Goal: Task Accomplishment & Management: Use online tool/utility

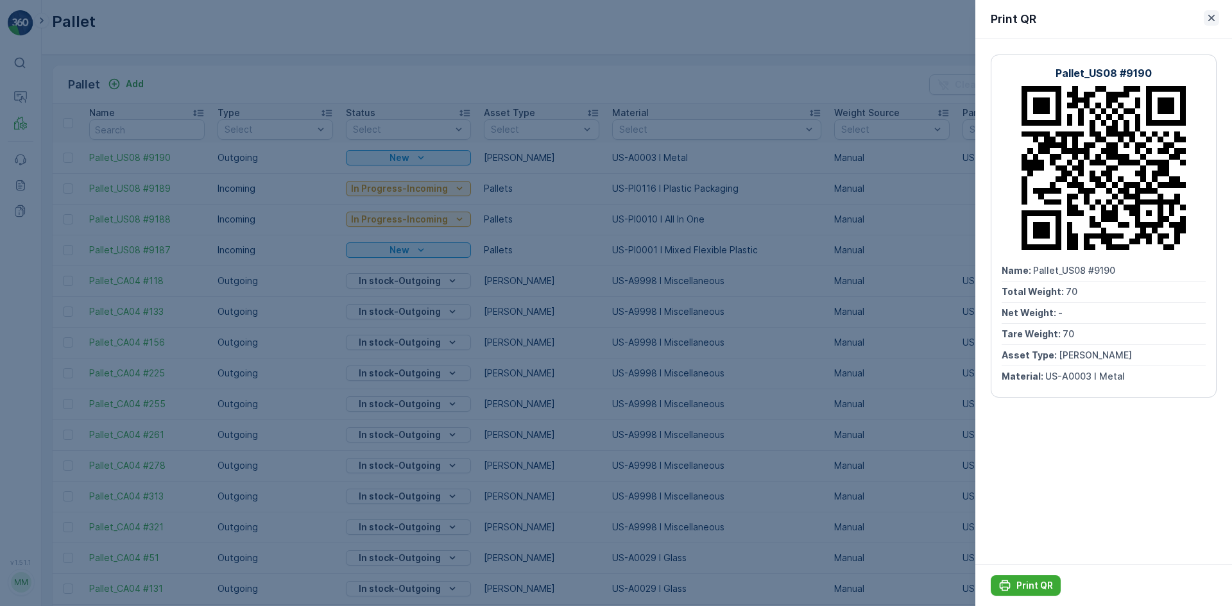
click at [1213, 18] on icon "button" at bounding box center [1211, 18] width 13 height 13
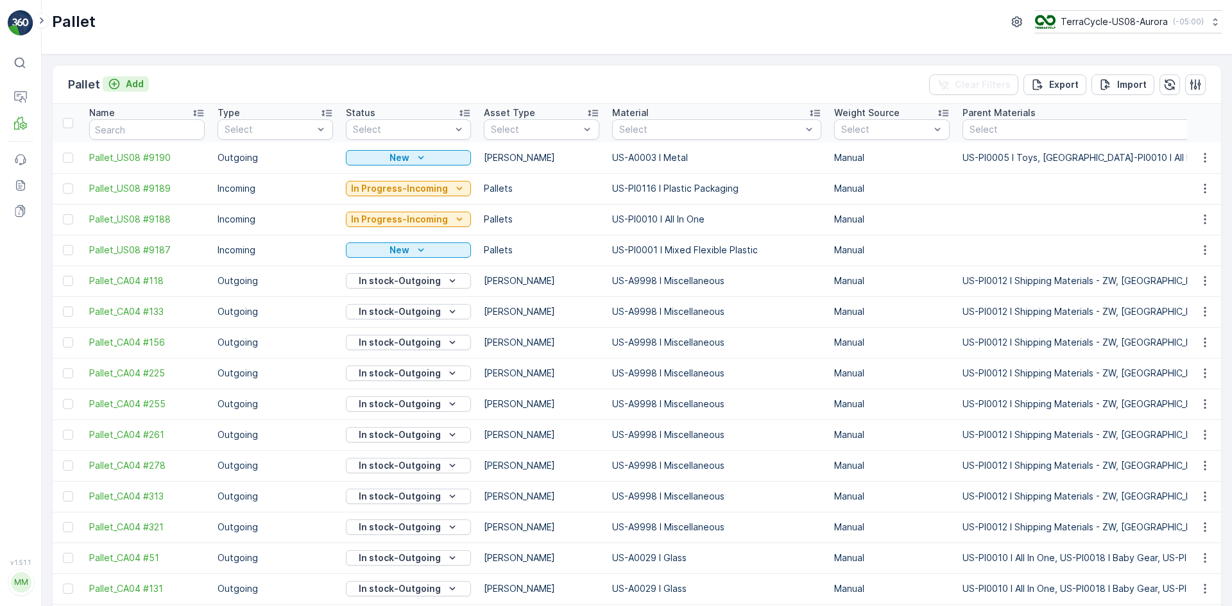
click at [135, 87] on p "Add" at bounding box center [135, 84] width 18 height 13
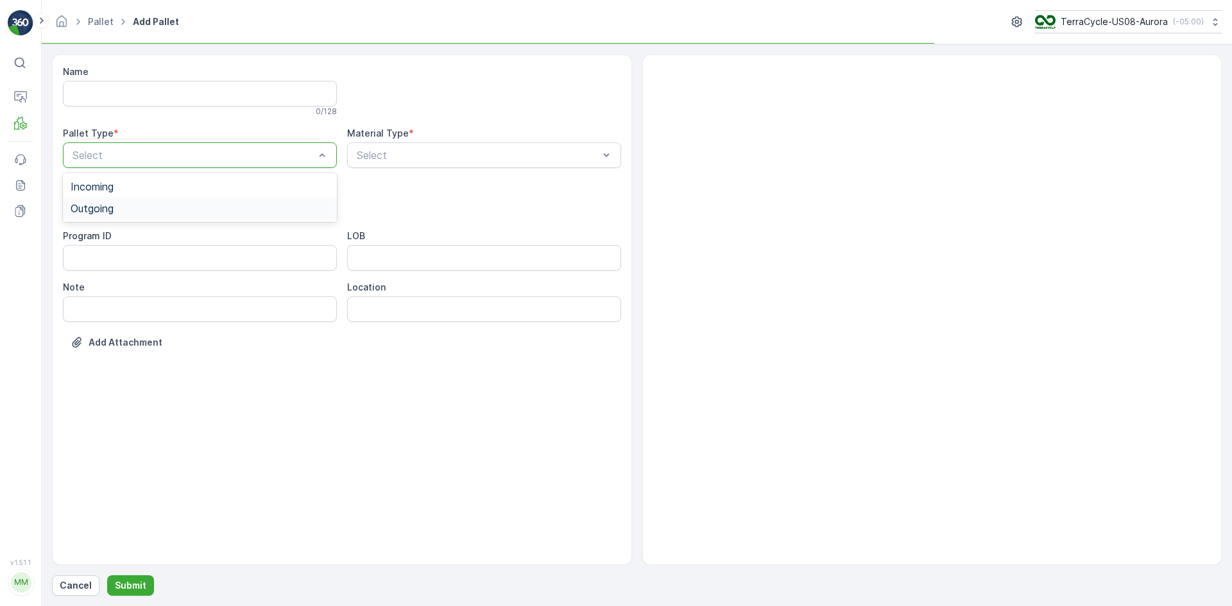
click at [184, 205] on div "Outgoing" at bounding box center [200, 209] width 259 height 12
click at [186, 244] on div "Gaylord" at bounding box center [200, 238] width 274 height 22
type input "0155"
click at [445, 149] on div "Select" at bounding box center [477, 155] width 244 height 15
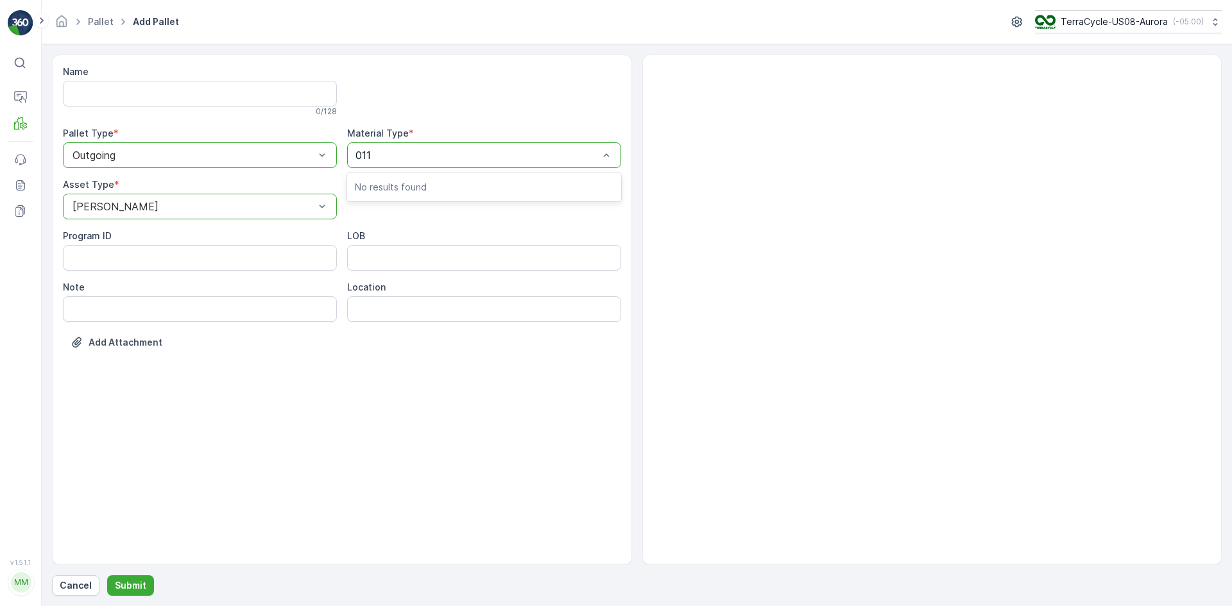
type input "0115"
click at [445, 149] on div at bounding box center [484, 155] width 274 height 26
click at [445, 148] on p "Select" at bounding box center [478, 155] width 242 height 15
click at [445, 146] on div "Select" at bounding box center [484, 155] width 274 height 26
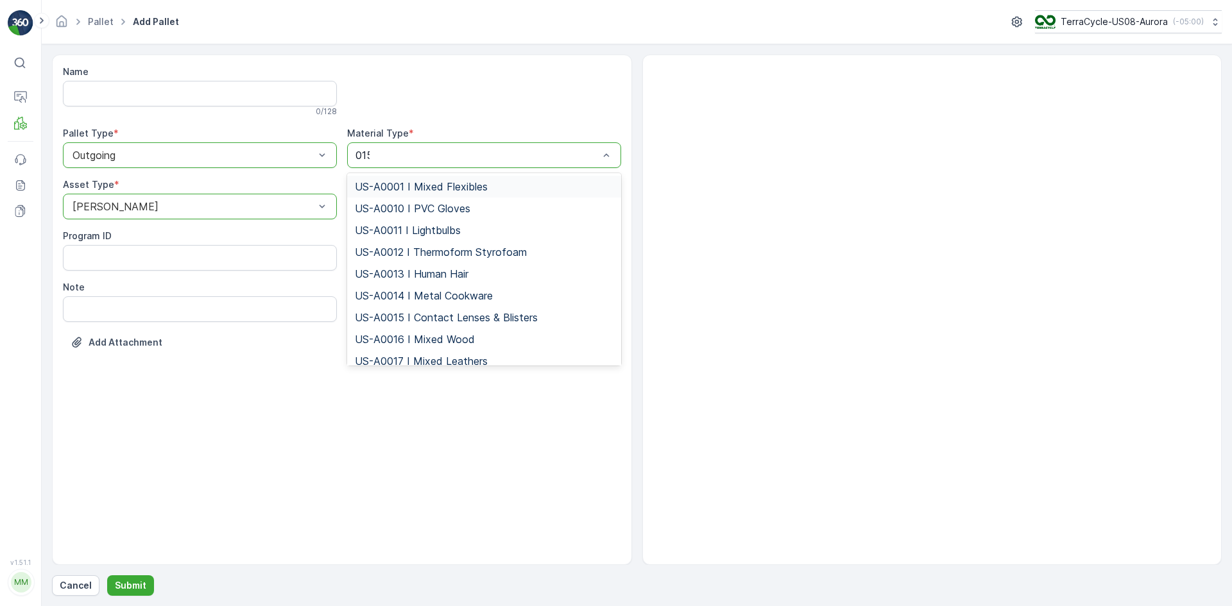
type input "0155"
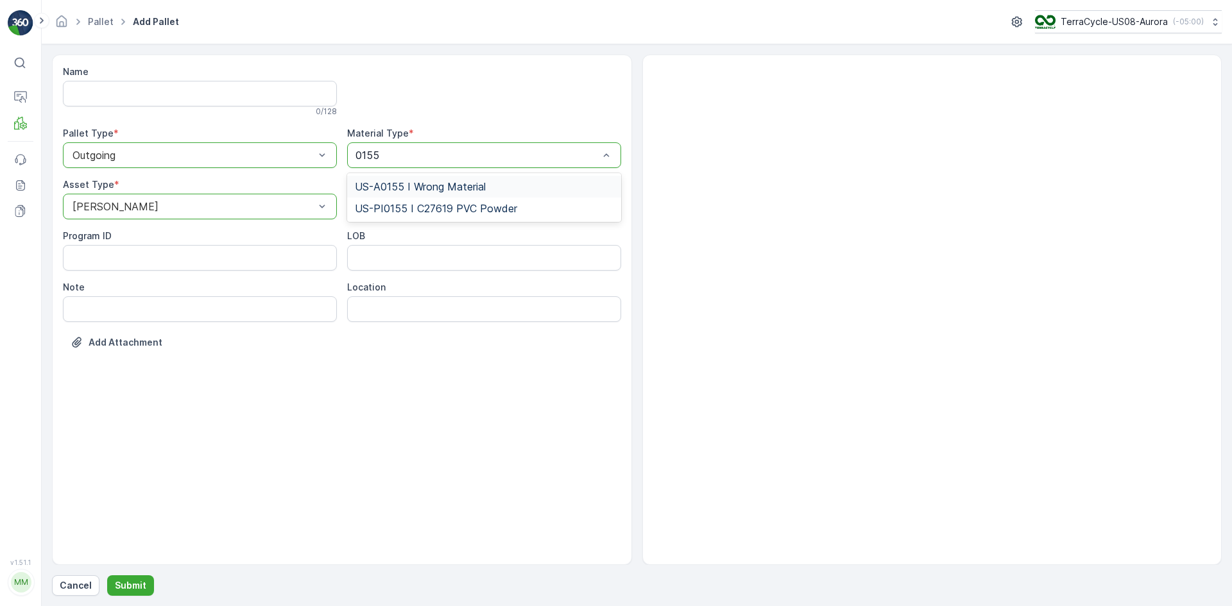
click at [457, 184] on span "US-A0155 I Wrong Material" at bounding box center [420, 187] width 131 height 12
click at [119, 586] on p "Submit" at bounding box center [130, 585] width 31 height 13
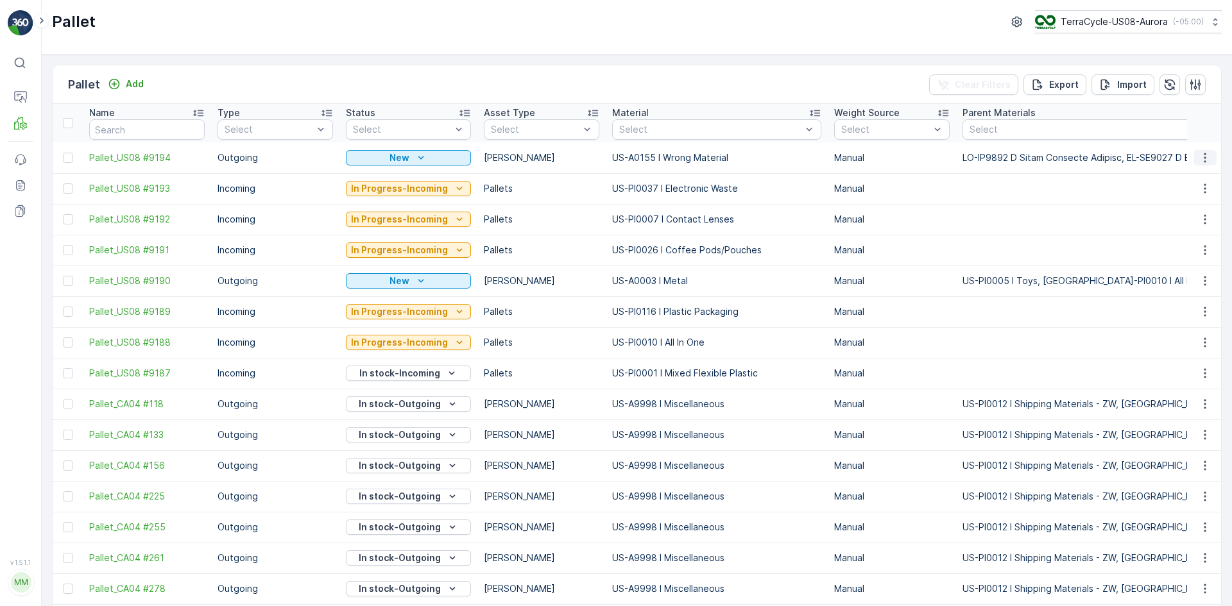
click at [1201, 154] on icon "button" at bounding box center [1204, 157] width 13 height 13
click at [1185, 253] on span "Print QR" at bounding box center [1169, 248] width 35 height 13
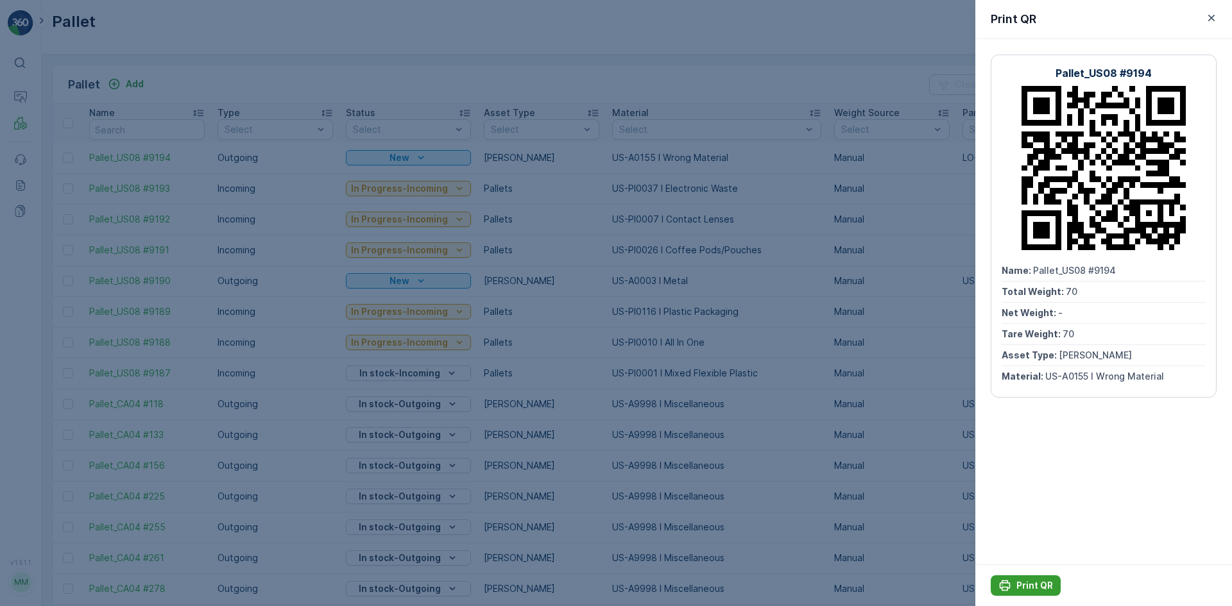
click at [1008, 581] on icon "Print QR" at bounding box center [1004, 585] width 13 height 13
click at [1214, 12] on icon "button" at bounding box center [1211, 18] width 13 height 13
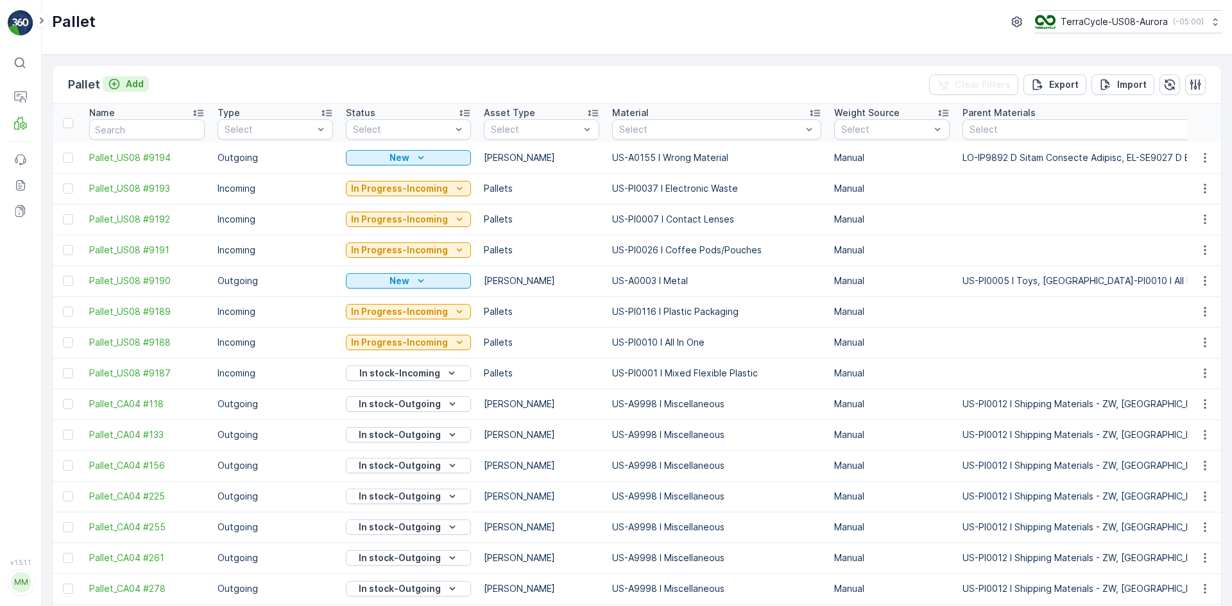
click at [117, 82] on icon "Add" at bounding box center [114, 84] width 13 height 13
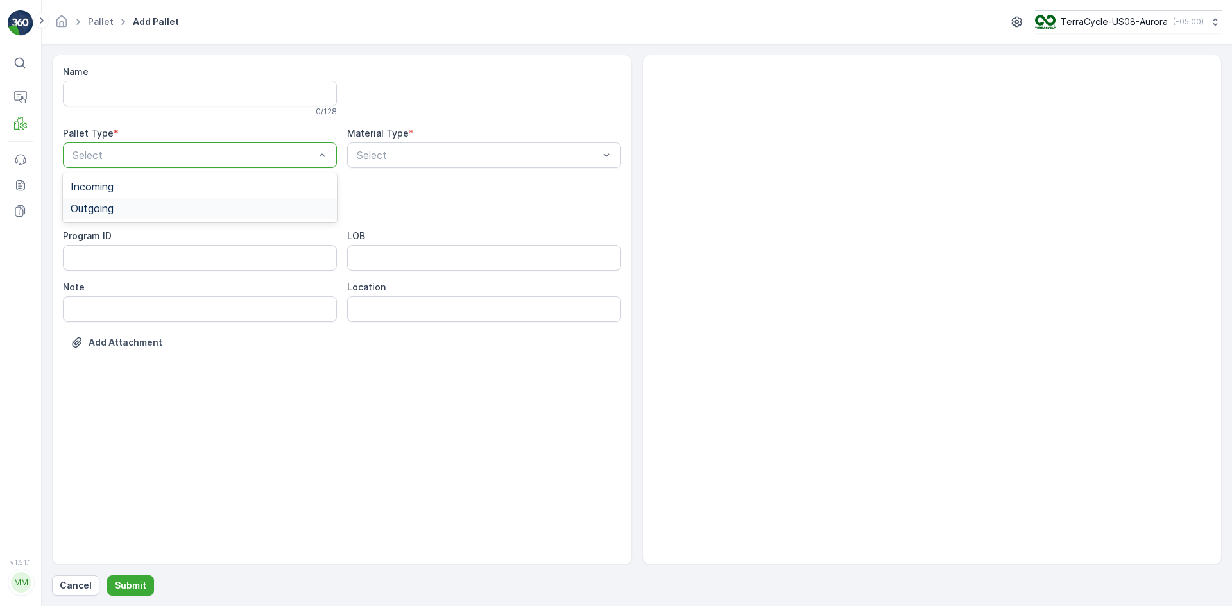
click at [181, 200] on div "Outgoing" at bounding box center [200, 209] width 274 height 22
click at [160, 243] on div "Gaylord" at bounding box center [200, 238] width 274 height 22
type input "0155"
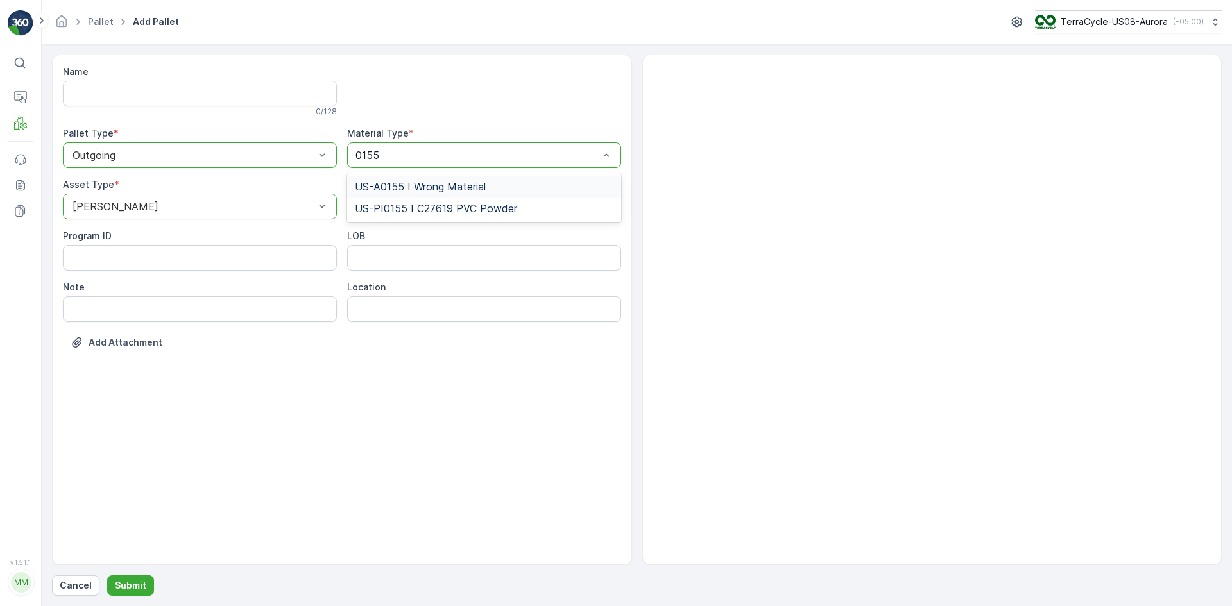
click at [446, 185] on span "US-A0155 I Wrong Material" at bounding box center [420, 187] width 131 height 12
click at [128, 587] on p "Submit" at bounding box center [130, 585] width 31 height 13
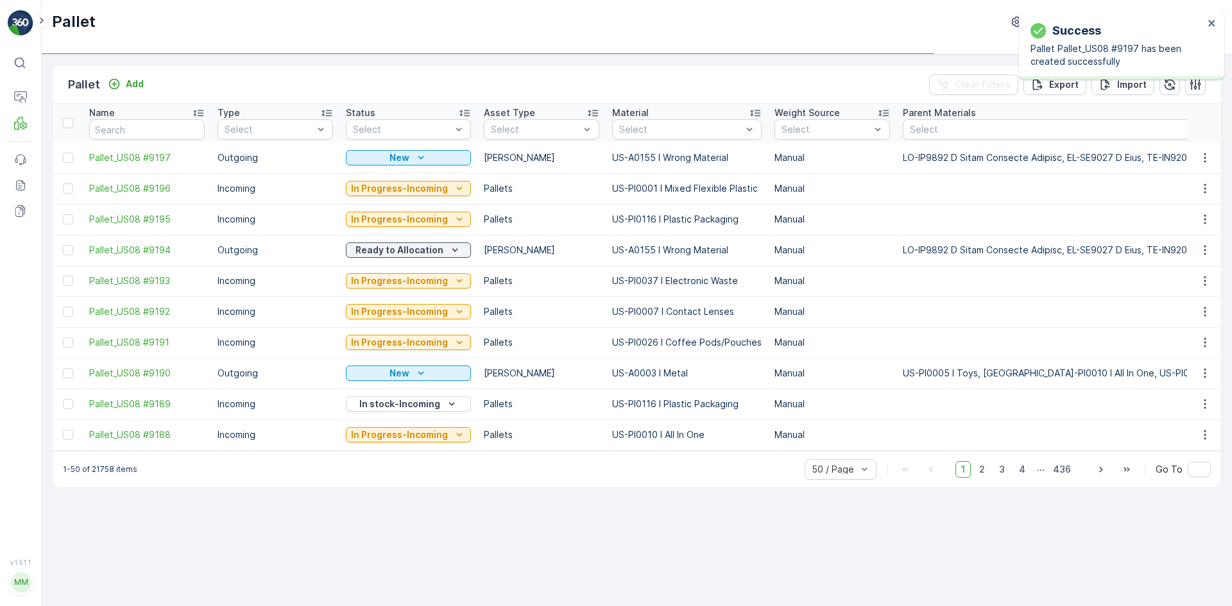
click at [1202, 162] on icon "button" at bounding box center [1204, 157] width 13 height 13
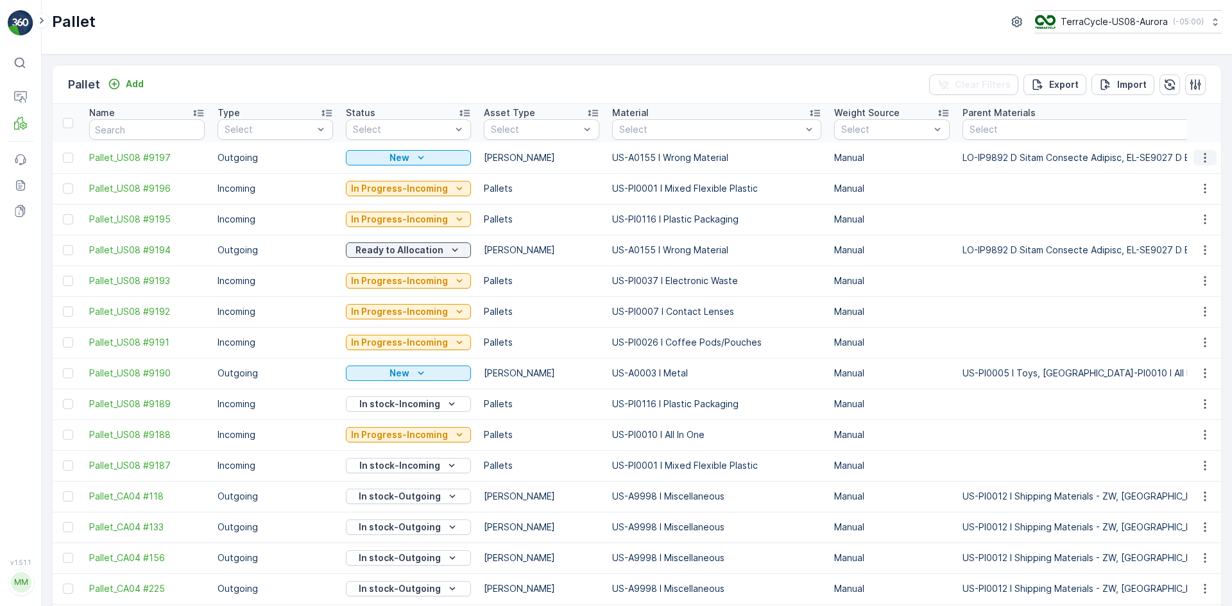
click at [1202, 159] on icon "button" at bounding box center [1204, 157] width 13 height 13
click at [1194, 251] on div "Print QR" at bounding box center [1189, 249] width 85 height 18
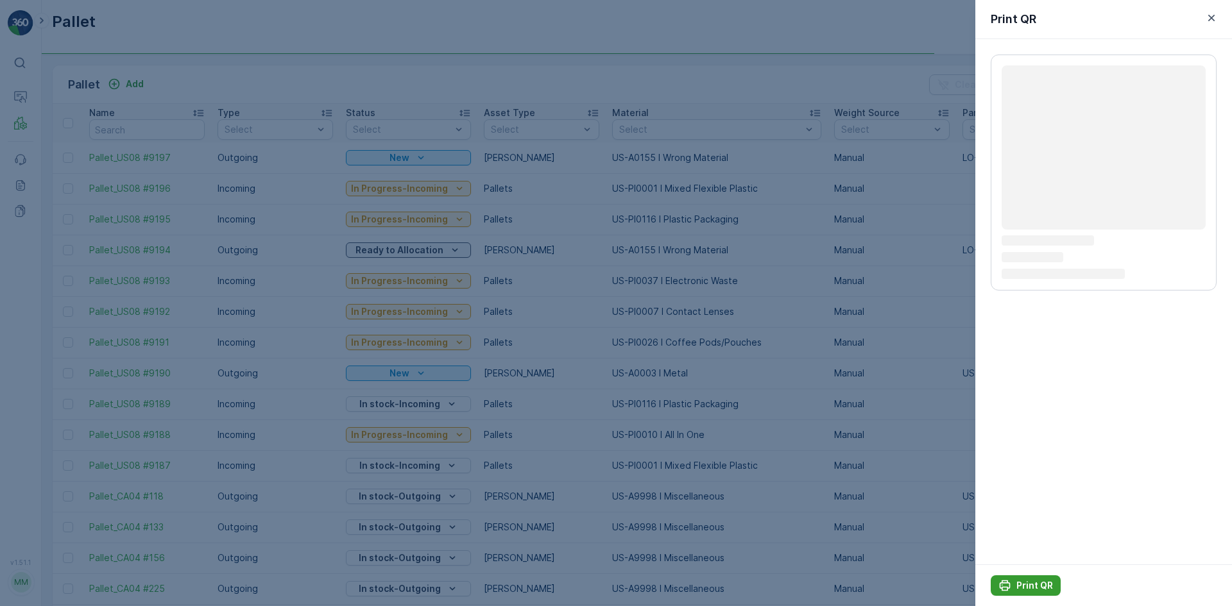
click at [1024, 584] on p "Print QR" at bounding box center [1034, 585] width 37 height 13
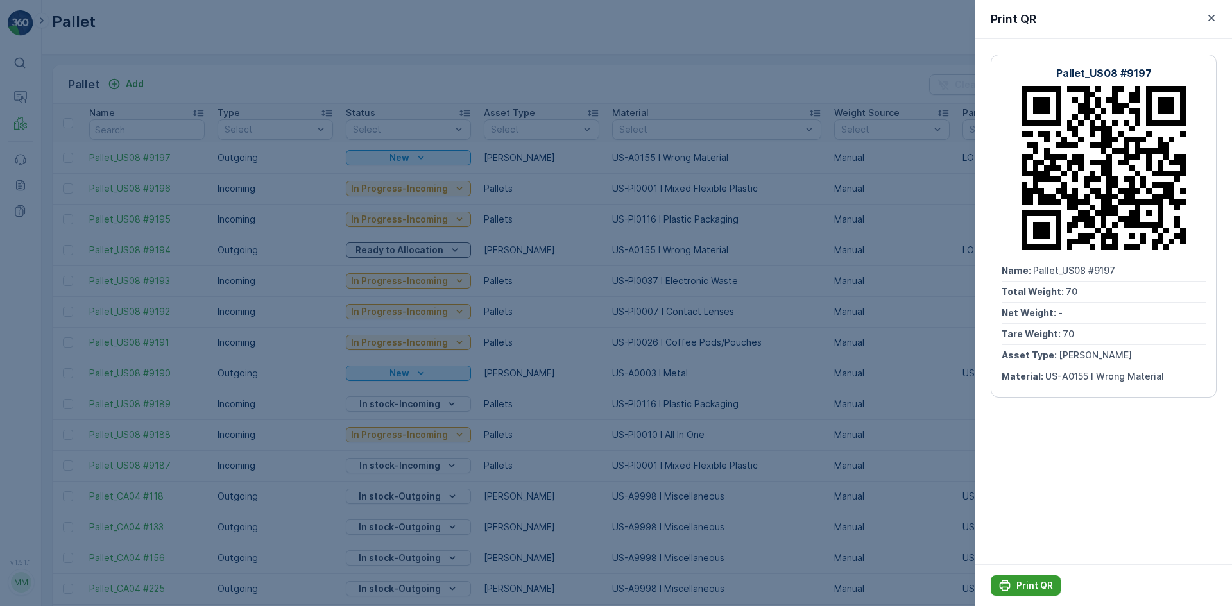
click at [1024, 584] on p "Print QR" at bounding box center [1034, 585] width 37 height 13
click at [1214, 15] on icon "button" at bounding box center [1211, 18] width 13 height 13
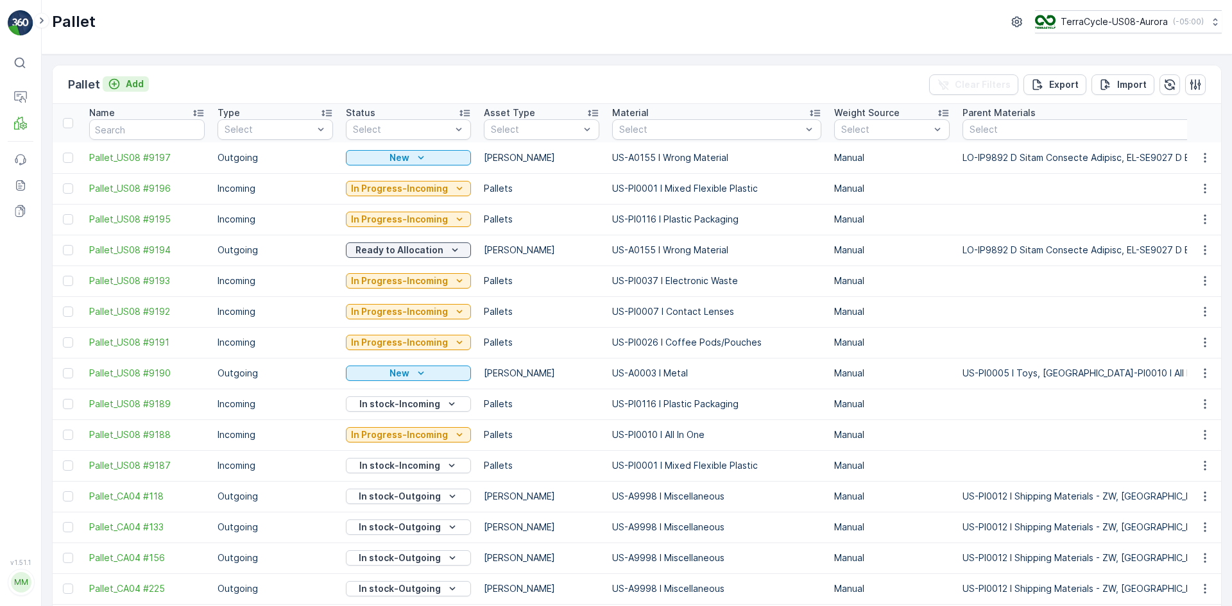
click at [128, 90] on button "Add" at bounding box center [126, 83] width 46 height 15
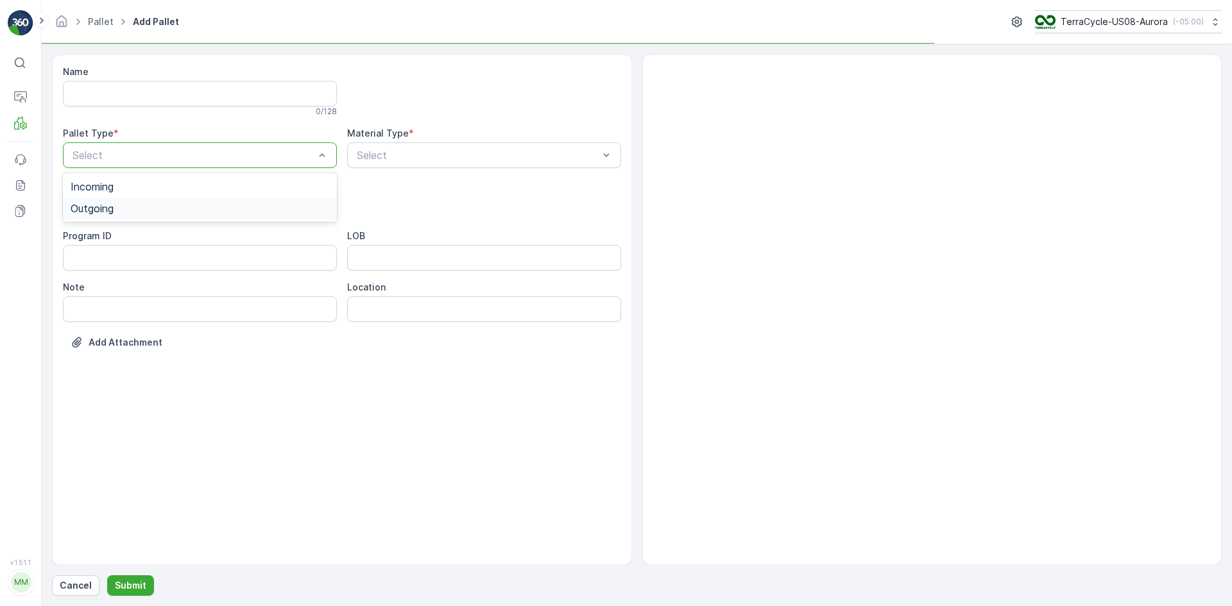
click at [217, 205] on div "Outgoing" at bounding box center [200, 209] width 259 height 12
click at [216, 226] on div "Gaylord Bales Pallets Bigbag Barrel FD Pallet" at bounding box center [200, 293] width 274 height 136
click at [217, 231] on div "Gaylord" at bounding box center [200, 238] width 274 height 22
type input "0201"
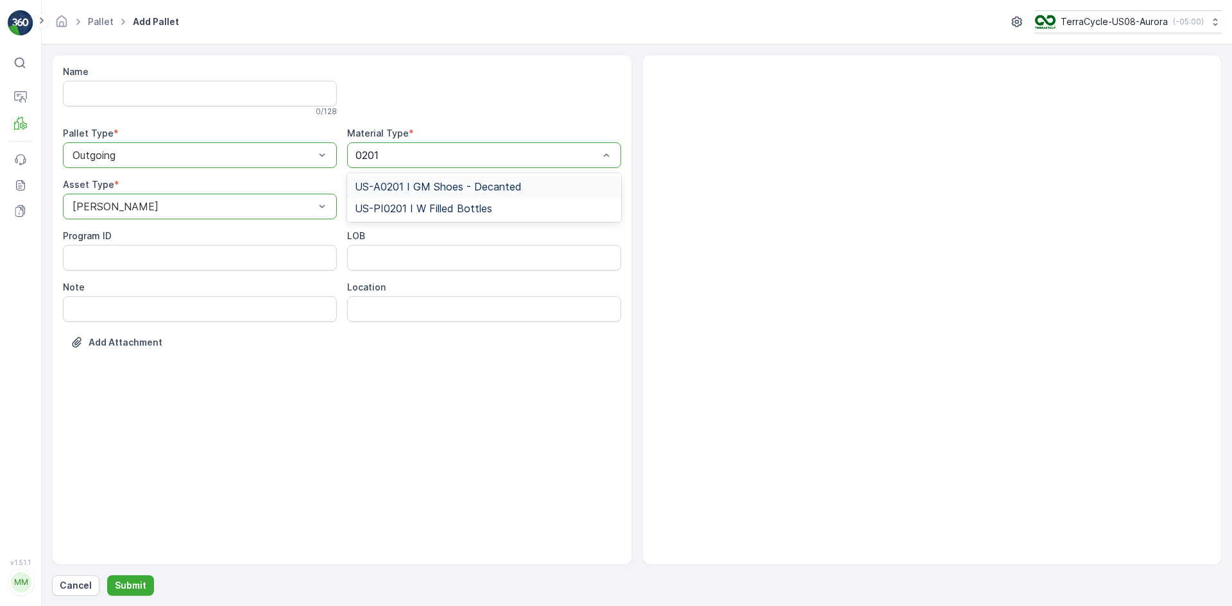
click at [542, 186] on div "US-A0201 I GM Shoes - Decanted" at bounding box center [484, 187] width 259 height 12
click at [128, 583] on p "Submit" at bounding box center [130, 585] width 31 height 13
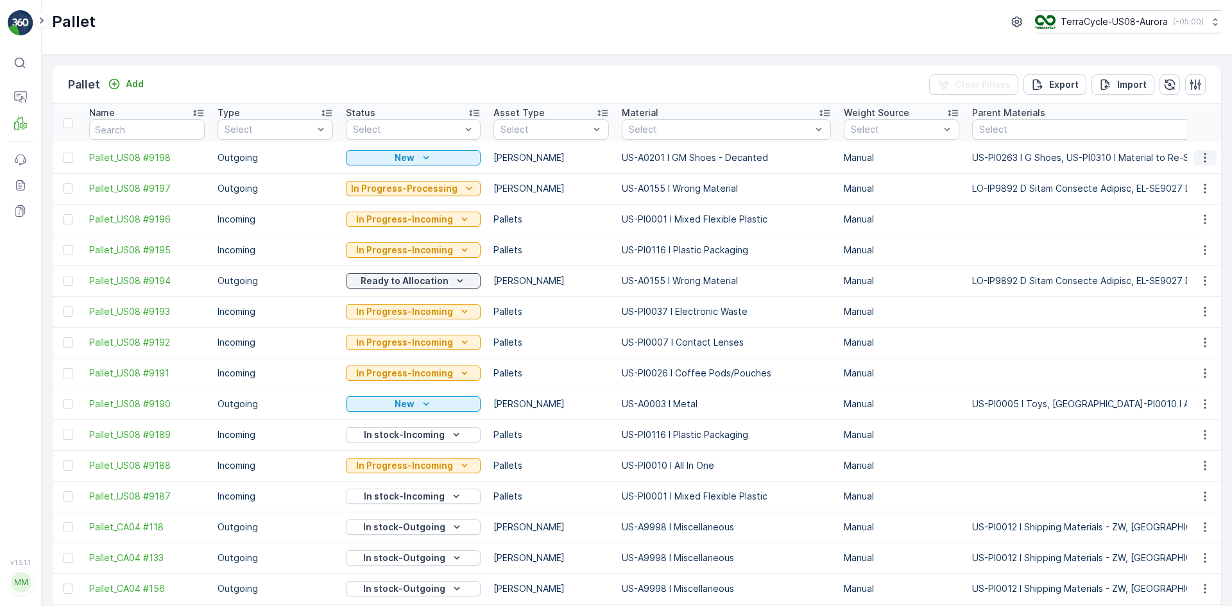
click at [1200, 154] on icon "button" at bounding box center [1204, 157] width 13 height 13
click at [1175, 249] on span "Print QR" at bounding box center [1169, 248] width 35 height 13
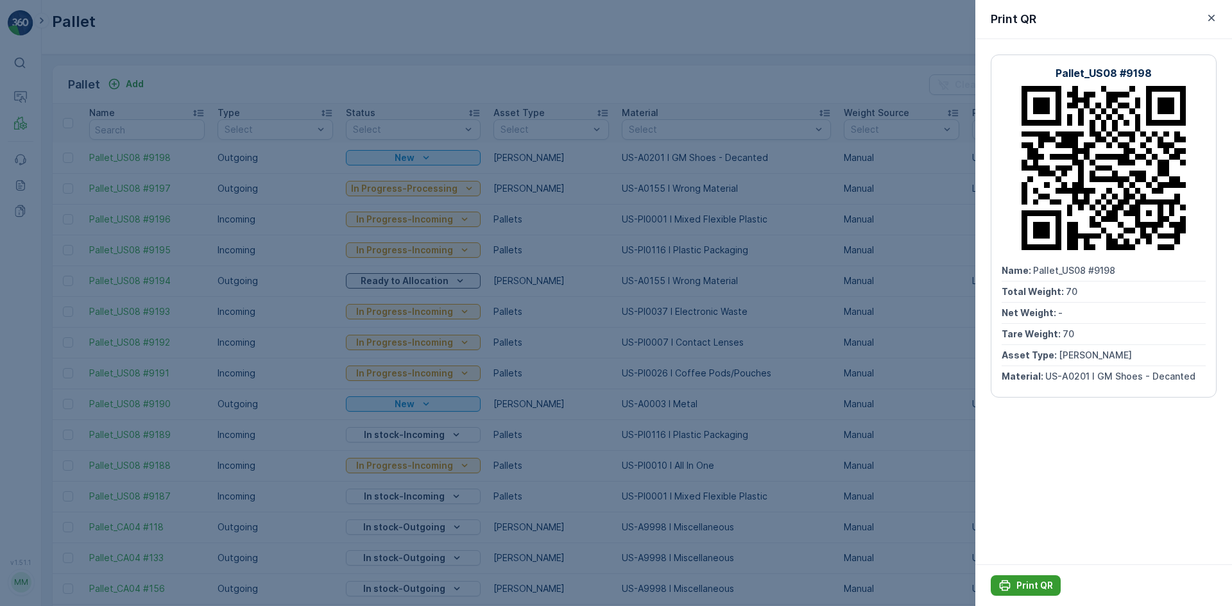
click at [1014, 582] on div "Print QR" at bounding box center [1025, 585] width 55 height 13
click at [1214, 17] on icon "button" at bounding box center [1211, 18] width 13 height 13
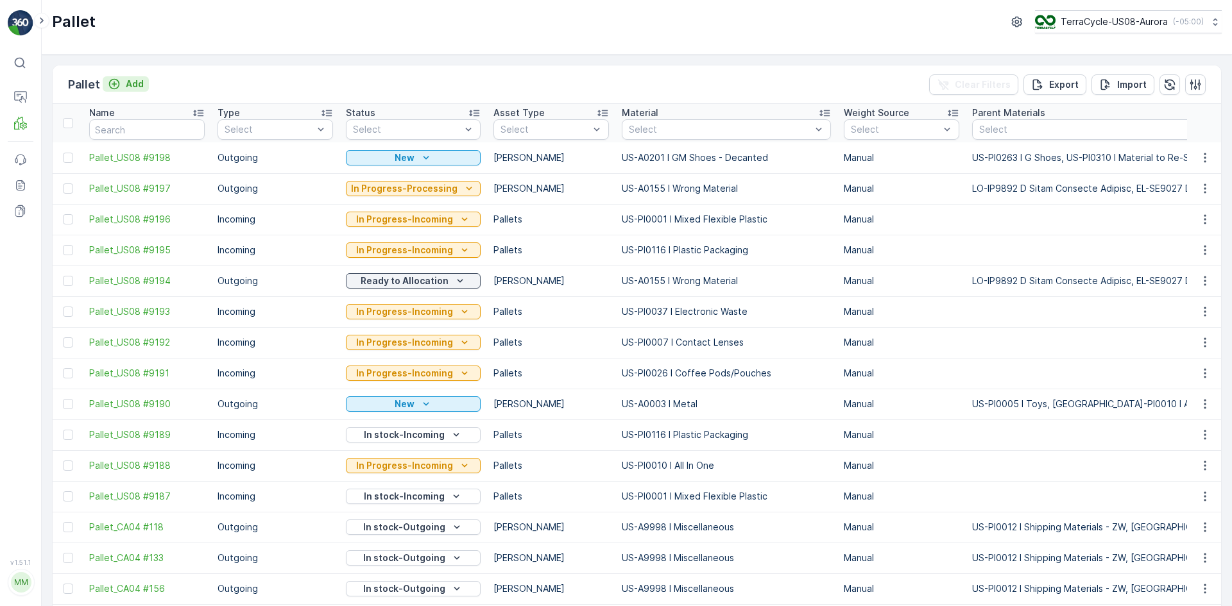
click at [123, 78] on div "Add" at bounding box center [126, 84] width 36 height 13
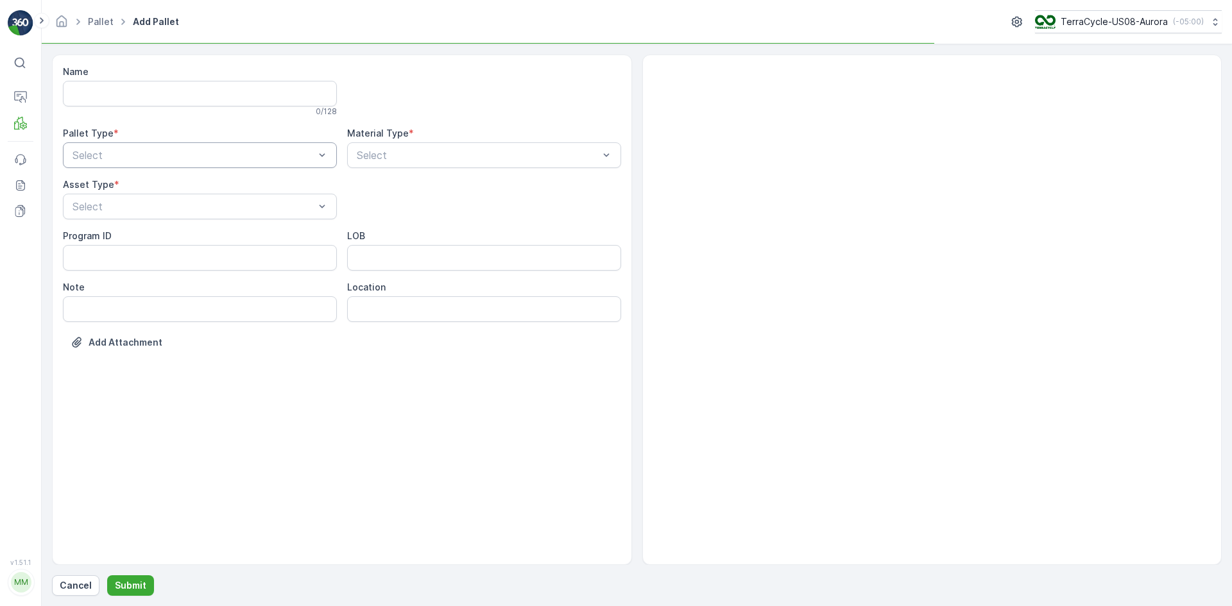
click at [198, 146] on div "Select" at bounding box center [200, 155] width 274 height 26
click at [172, 201] on div "Outgoing" at bounding box center [200, 209] width 274 height 22
click at [175, 239] on div "Gaylord" at bounding box center [200, 238] width 259 height 12
type input "0171"
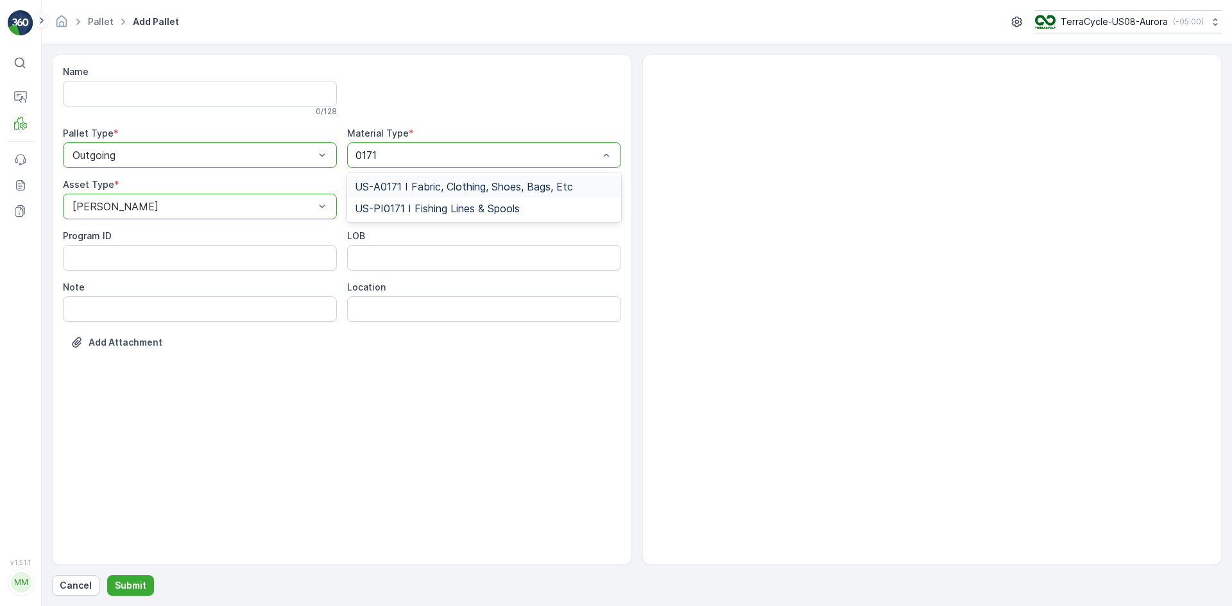
click at [476, 183] on span "US-A0171 I Fabric, Clothing, Shoes, Bags, Etc" at bounding box center [464, 187] width 218 height 12
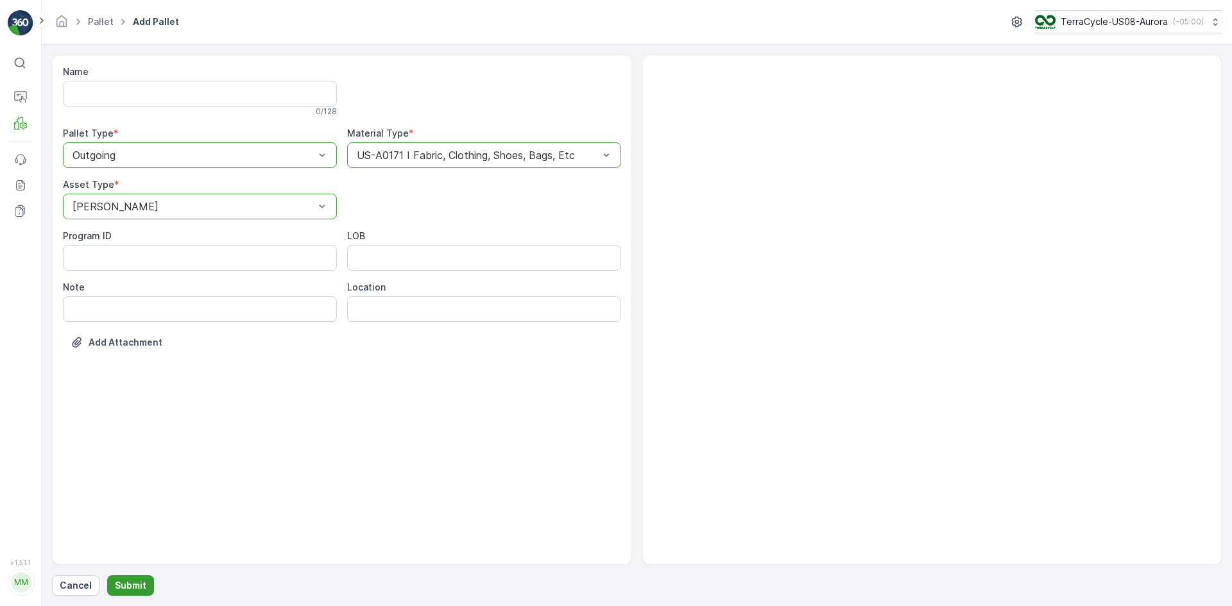
click at [123, 586] on p "Submit" at bounding box center [130, 585] width 31 height 13
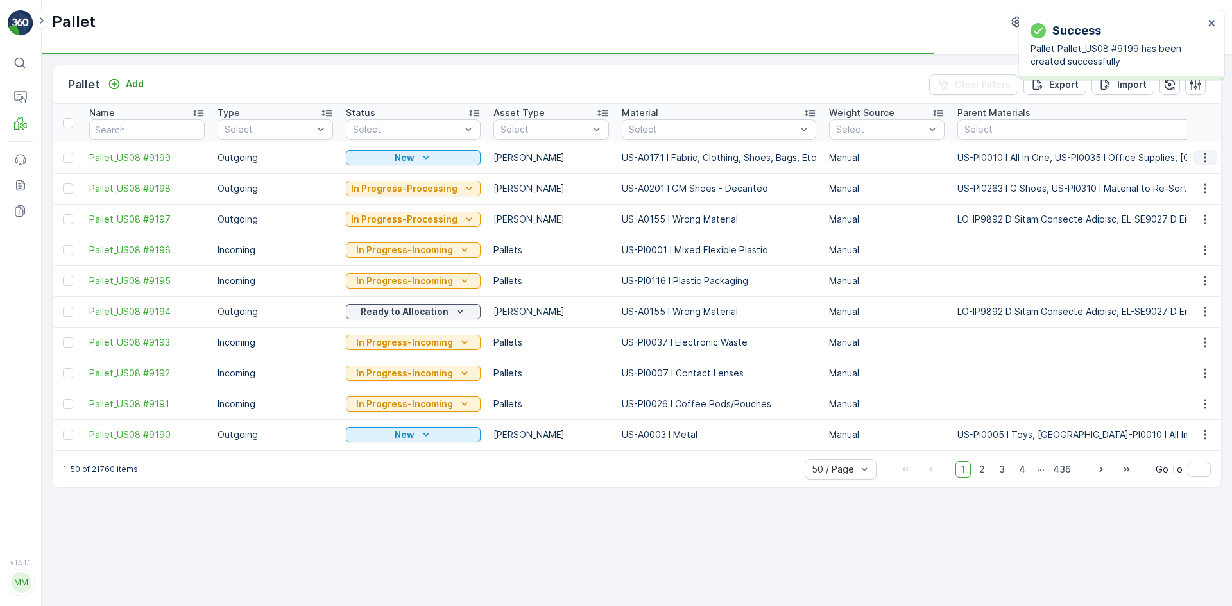
click at [1210, 157] on icon "button" at bounding box center [1204, 157] width 13 height 13
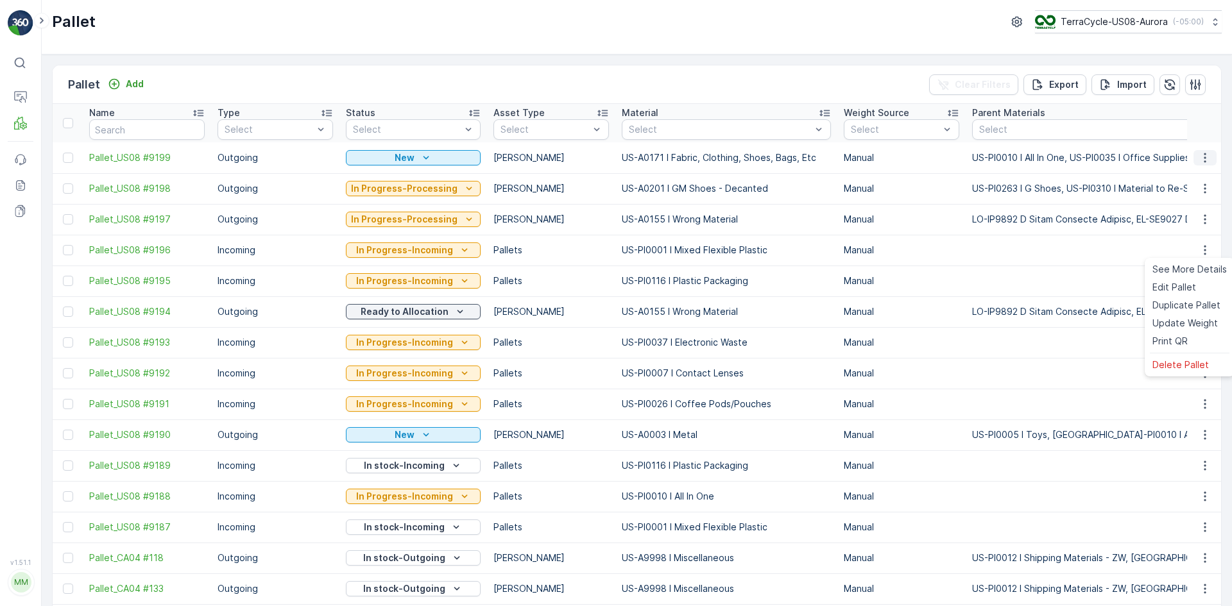
click at [1205, 154] on icon "button" at bounding box center [1204, 157] width 13 height 13
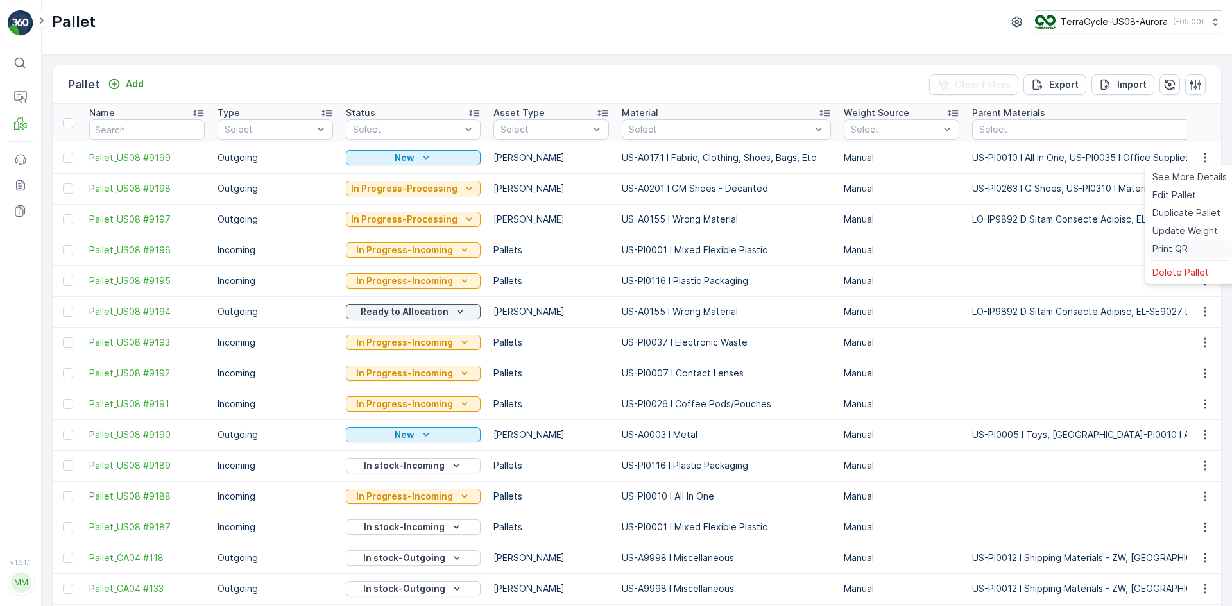
click at [1182, 250] on span "Print QR" at bounding box center [1169, 248] width 35 height 13
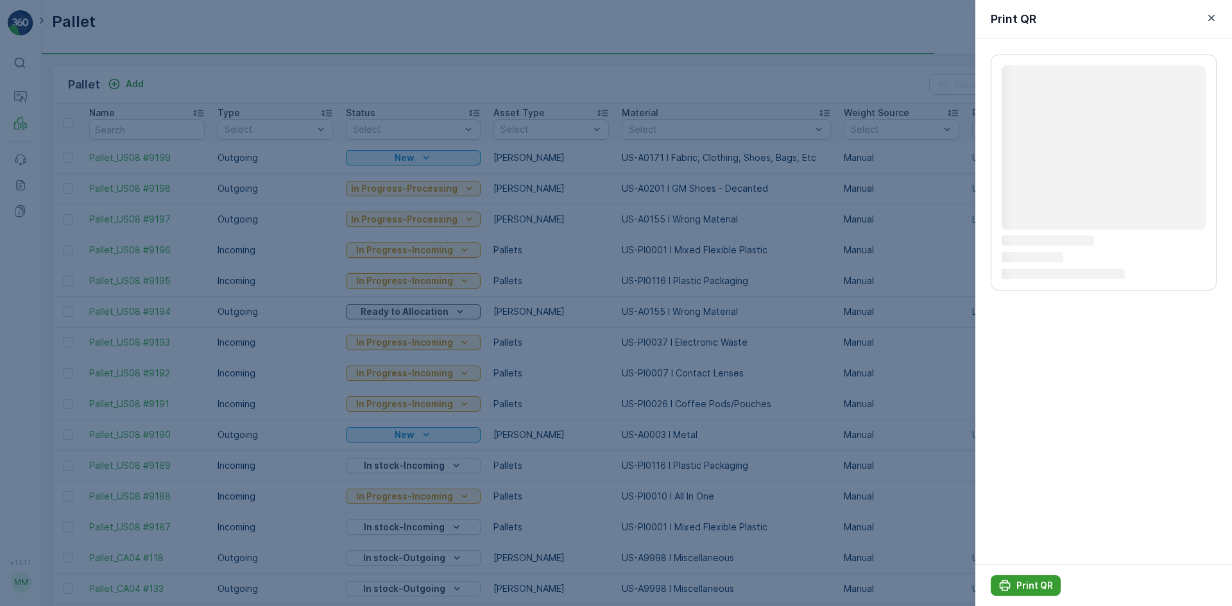
click at [1007, 587] on icon "Print QR" at bounding box center [1004, 586] width 11 height 11
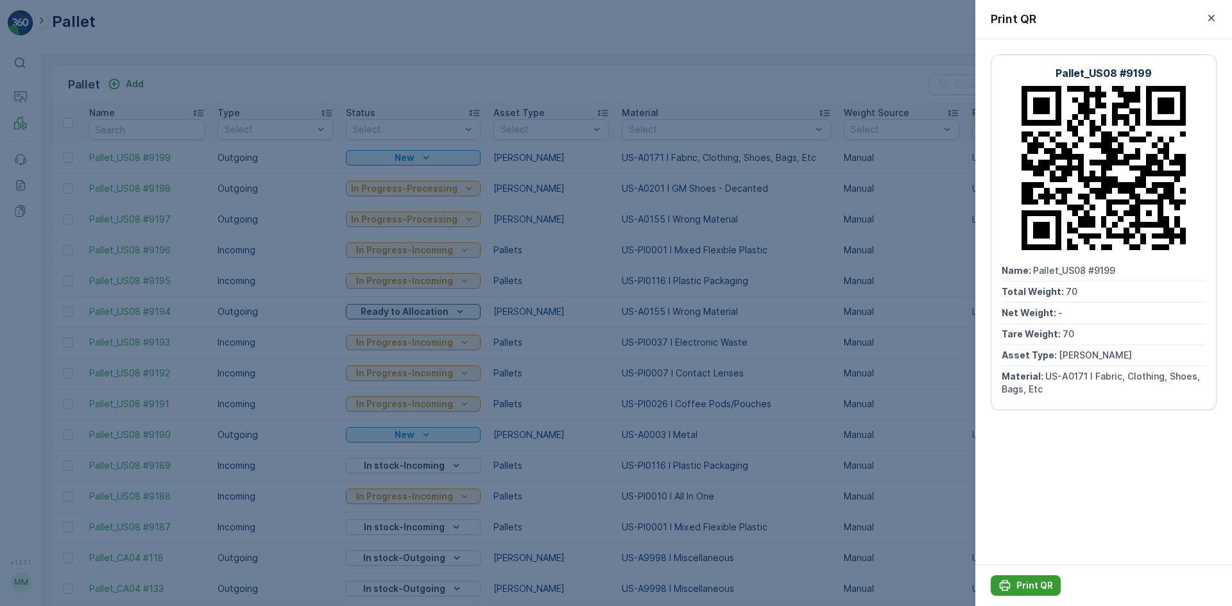
click at [1037, 586] on p "Print QR" at bounding box center [1034, 585] width 37 height 13
click at [1214, 12] on icon "button" at bounding box center [1211, 18] width 13 height 13
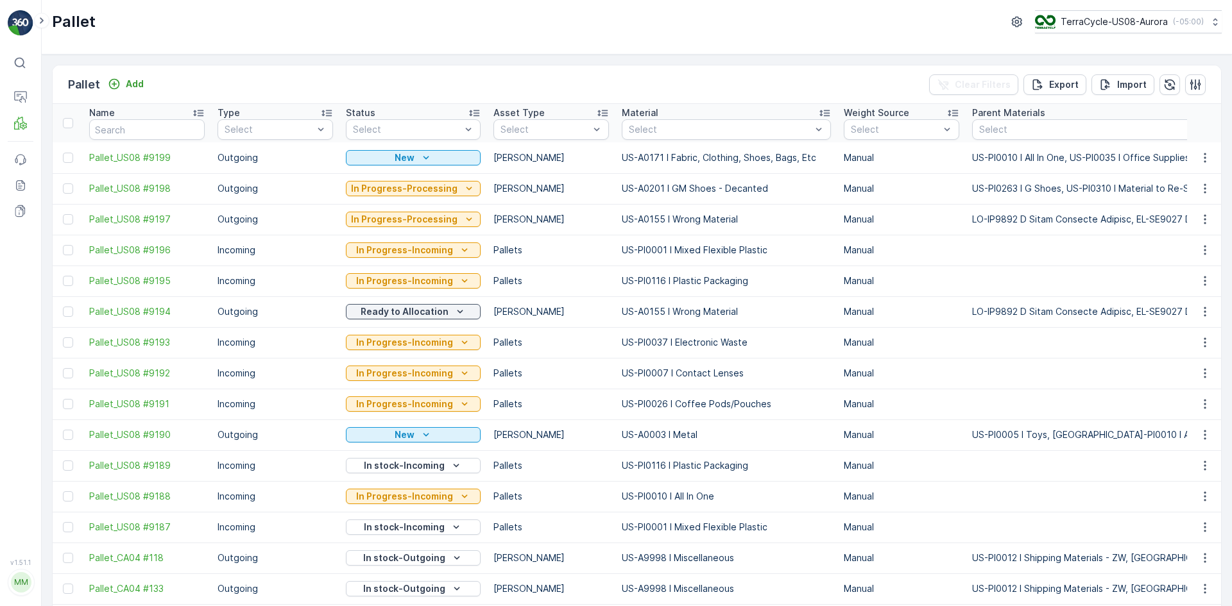
click at [116, 71] on div "Pallet Add Clear Filters Export Import" at bounding box center [637, 84] width 1168 height 38
click at [128, 81] on p "Add" at bounding box center [135, 84] width 18 height 13
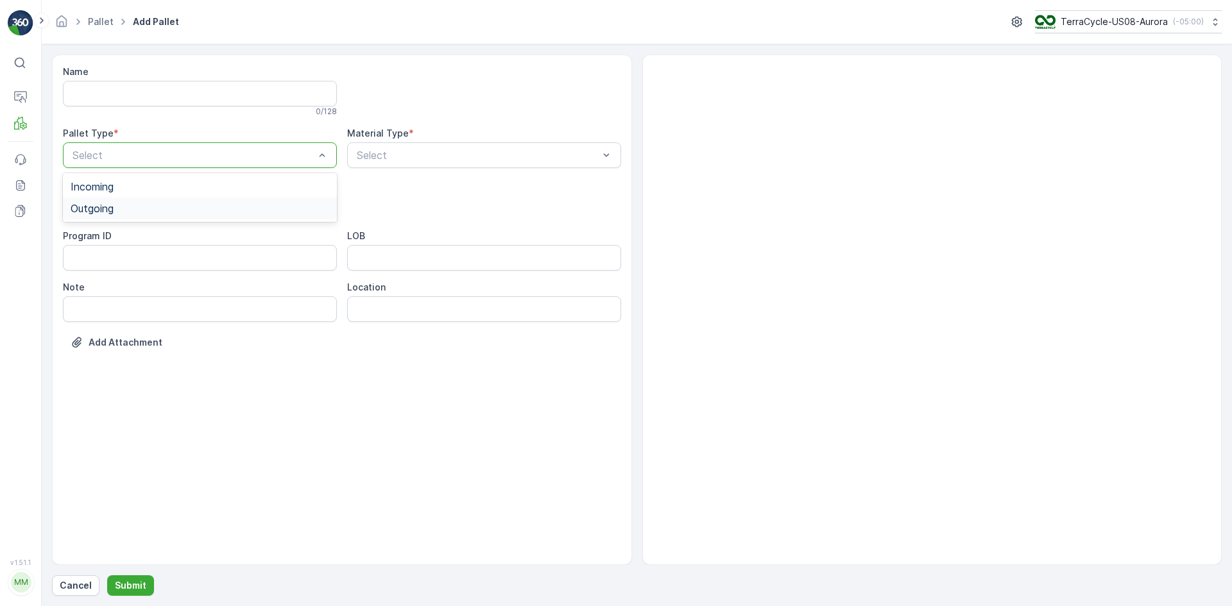
click at [235, 207] on div "Outgoing" at bounding box center [200, 209] width 259 height 12
click at [235, 230] on div "Gaylord" at bounding box center [200, 238] width 274 height 22
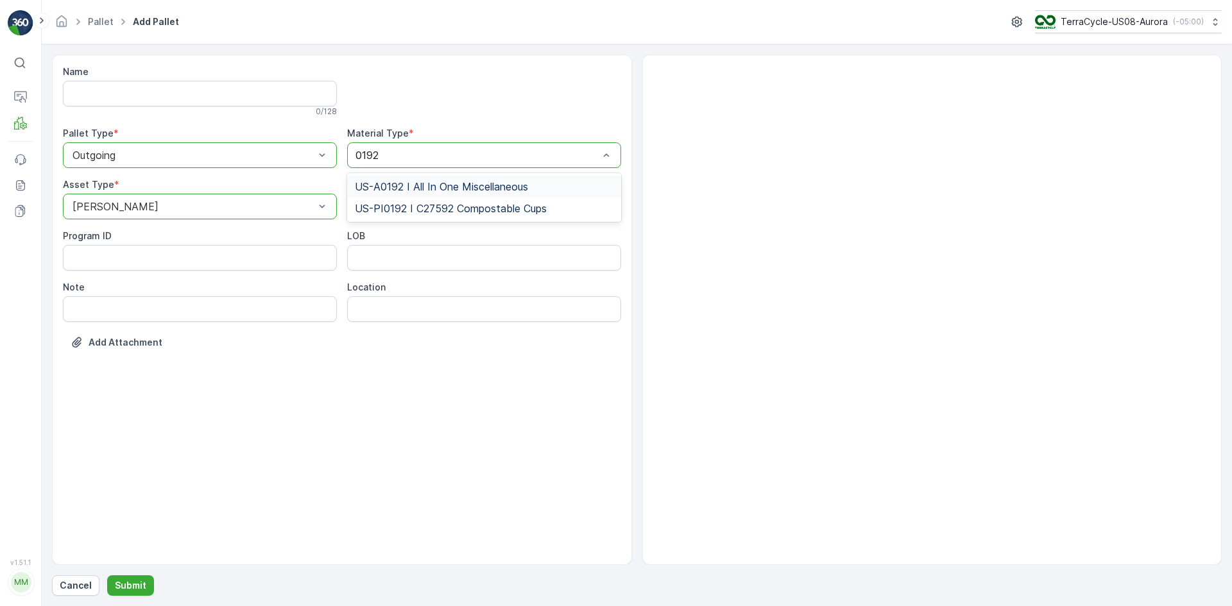
click at [488, 181] on span "US-A0192 I All In One Miscellaneous" at bounding box center [441, 187] width 173 height 12
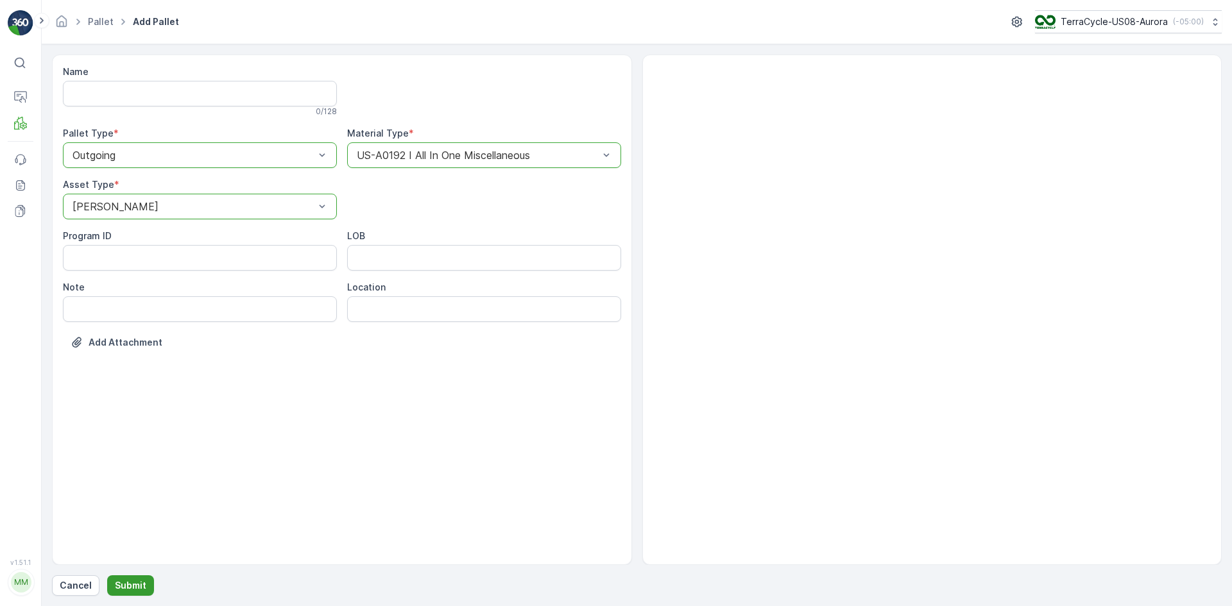
click at [132, 588] on p "Submit" at bounding box center [130, 585] width 31 height 13
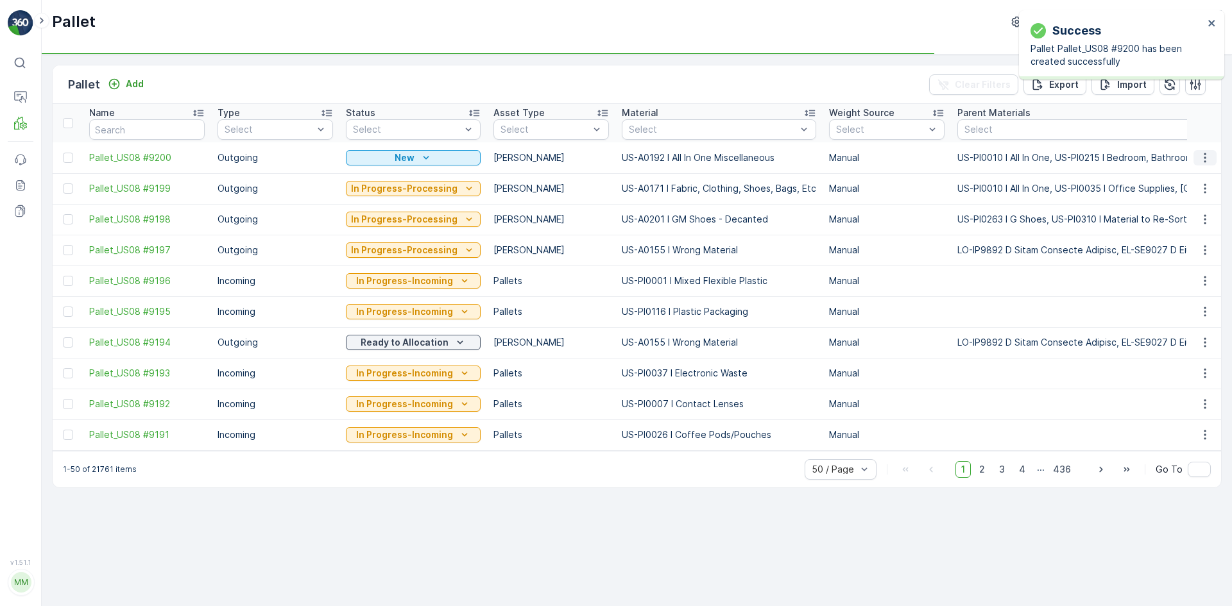
click at [1204, 154] on icon "button" at bounding box center [1204, 157] width 13 height 13
click at [1196, 254] on div "Print QR" at bounding box center [1189, 249] width 85 height 18
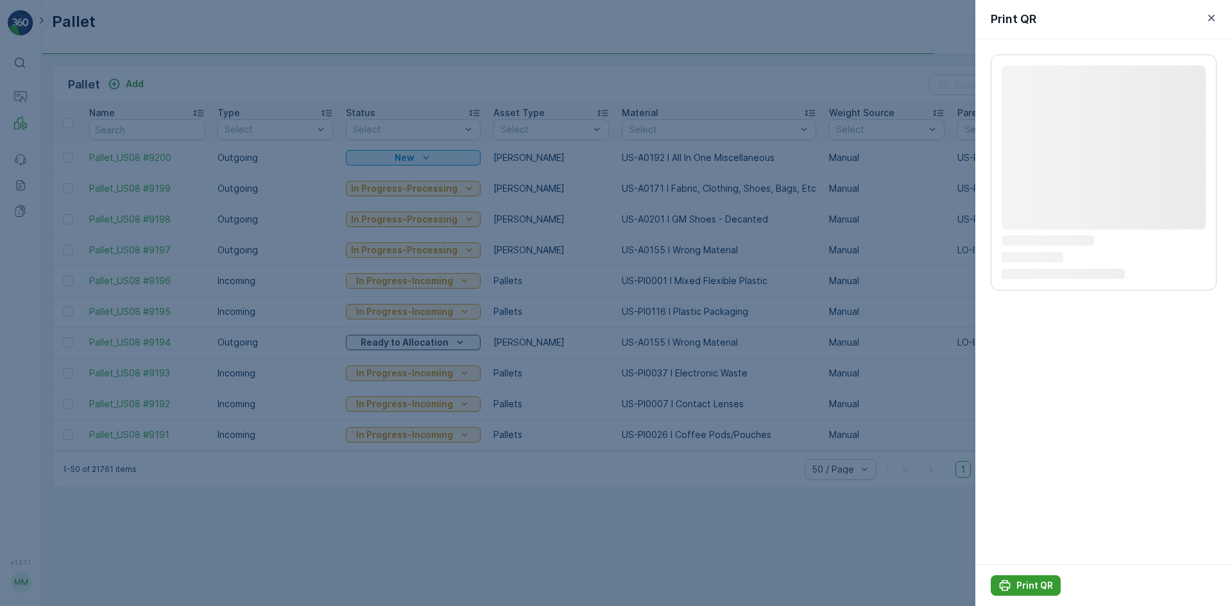
click at [1020, 586] on p "Print QR" at bounding box center [1034, 585] width 37 height 13
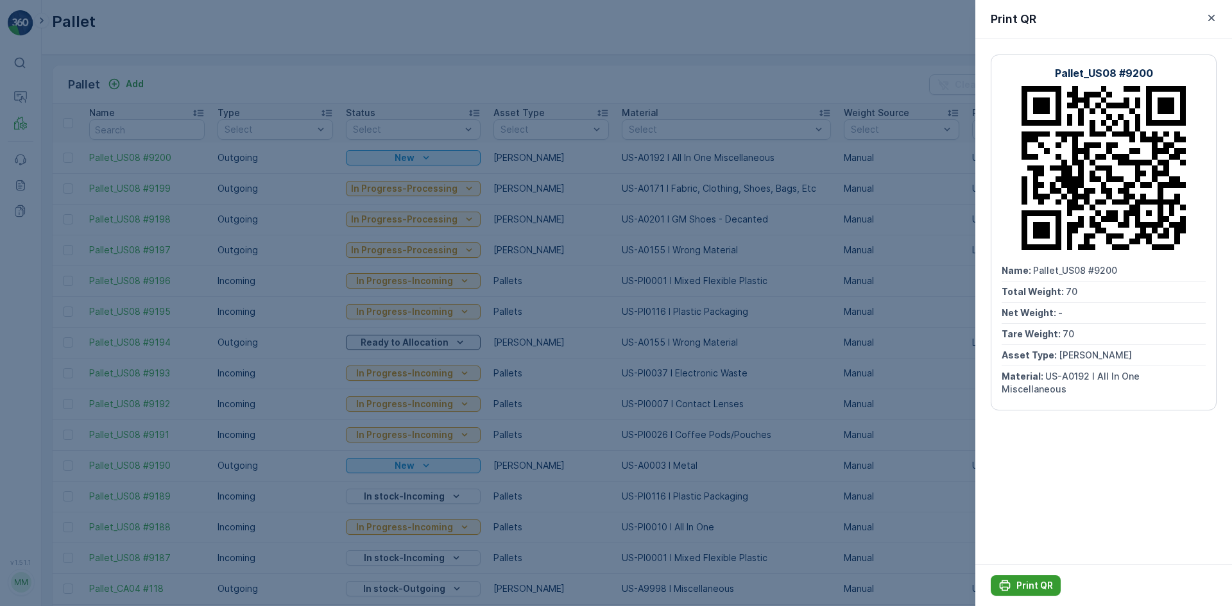
click at [1020, 586] on p "Print QR" at bounding box center [1034, 585] width 37 height 13
click at [545, 89] on div at bounding box center [616, 303] width 1232 height 606
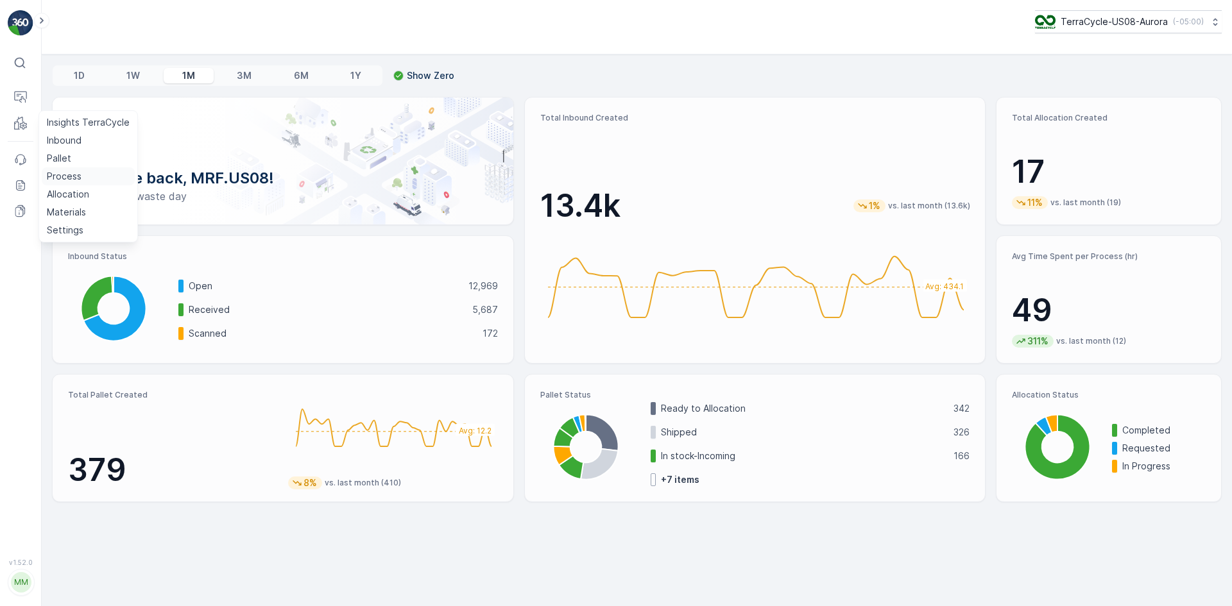
click at [74, 174] on p "Process" at bounding box center [64, 176] width 35 height 13
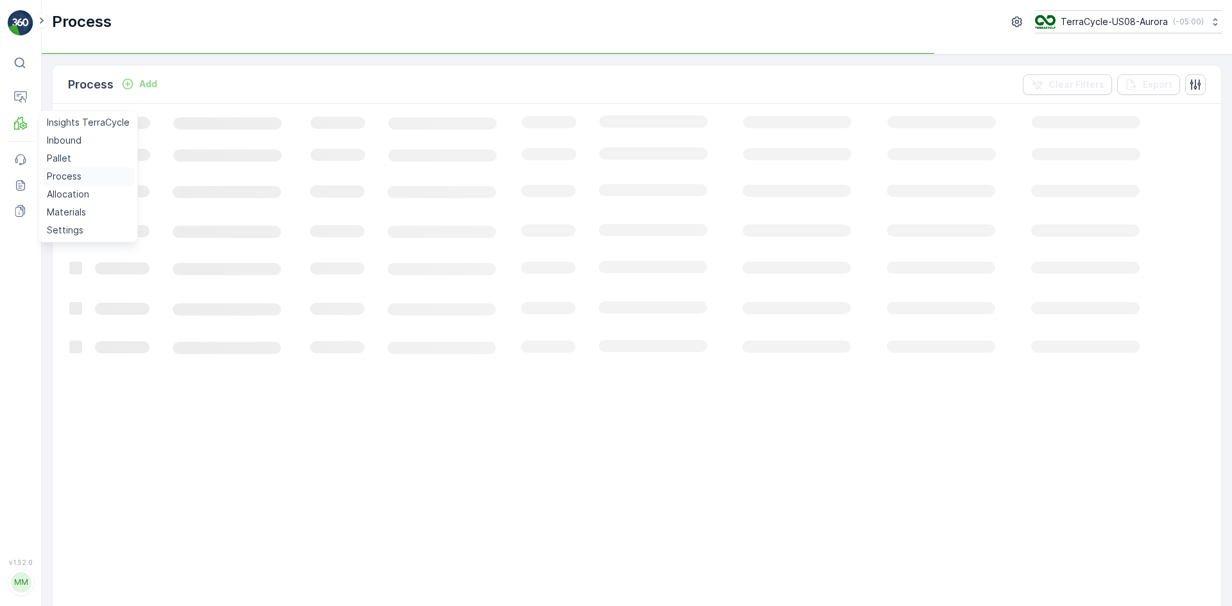
click at [66, 178] on p "Process" at bounding box center [64, 176] width 35 height 13
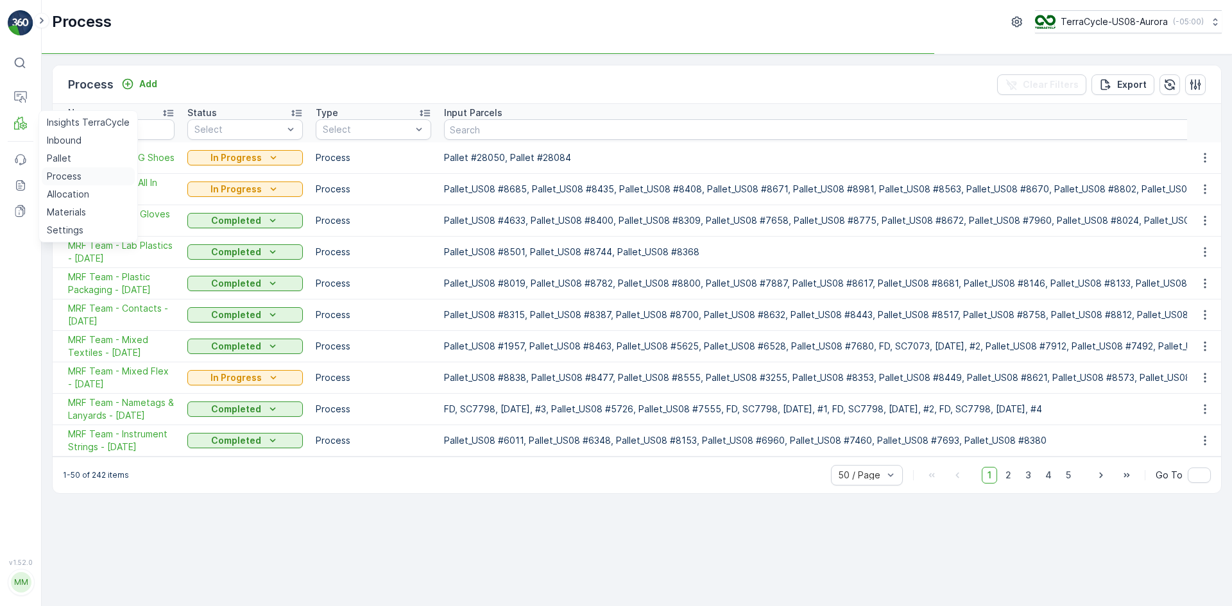
click at [66, 178] on p "Process" at bounding box center [64, 176] width 35 height 13
click at [138, 151] on span "[DATE], PI0263| G Shoes" at bounding box center [121, 157] width 106 height 13
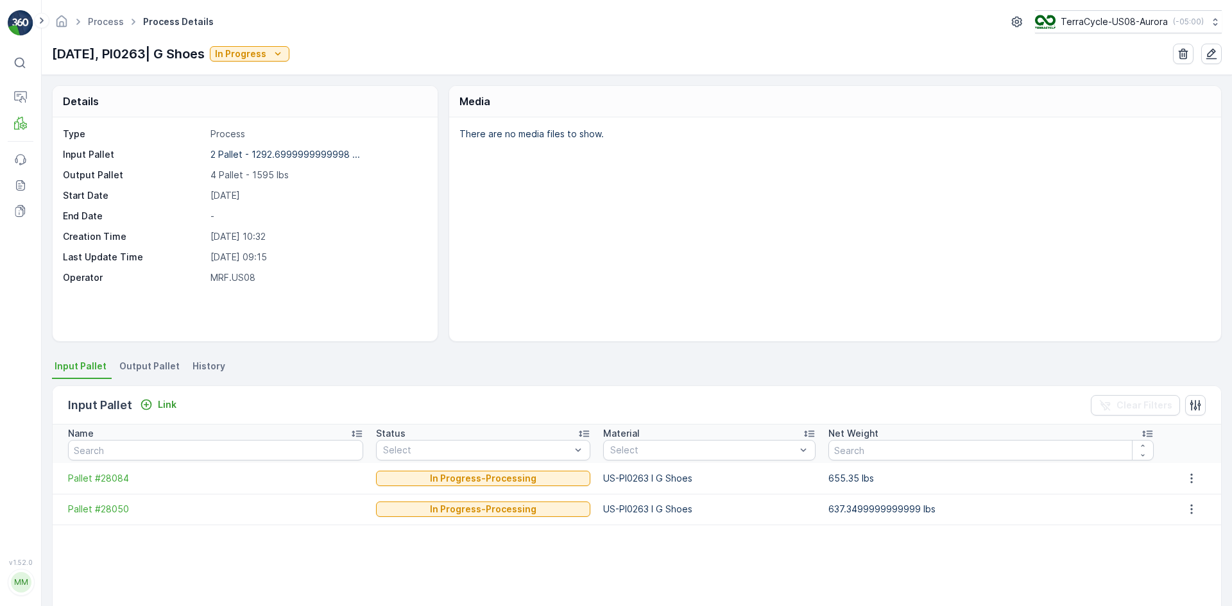
click at [135, 362] on span "Output Pallet" at bounding box center [149, 366] width 60 height 13
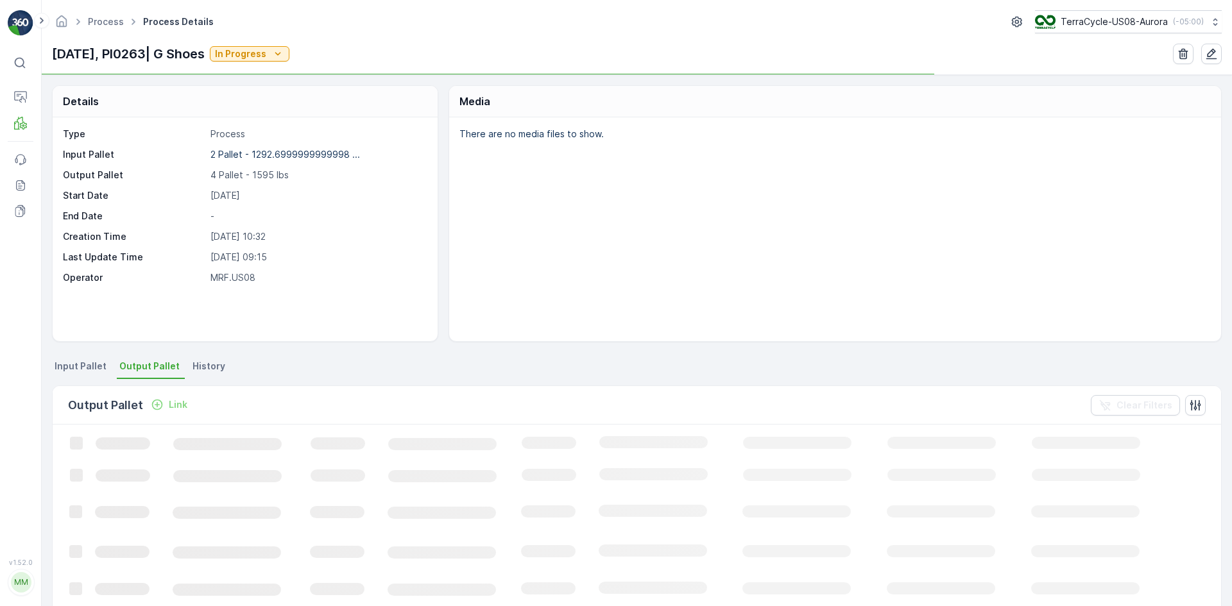
click at [175, 408] on p "Link" at bounding box center [178, 404] width 19 height 13
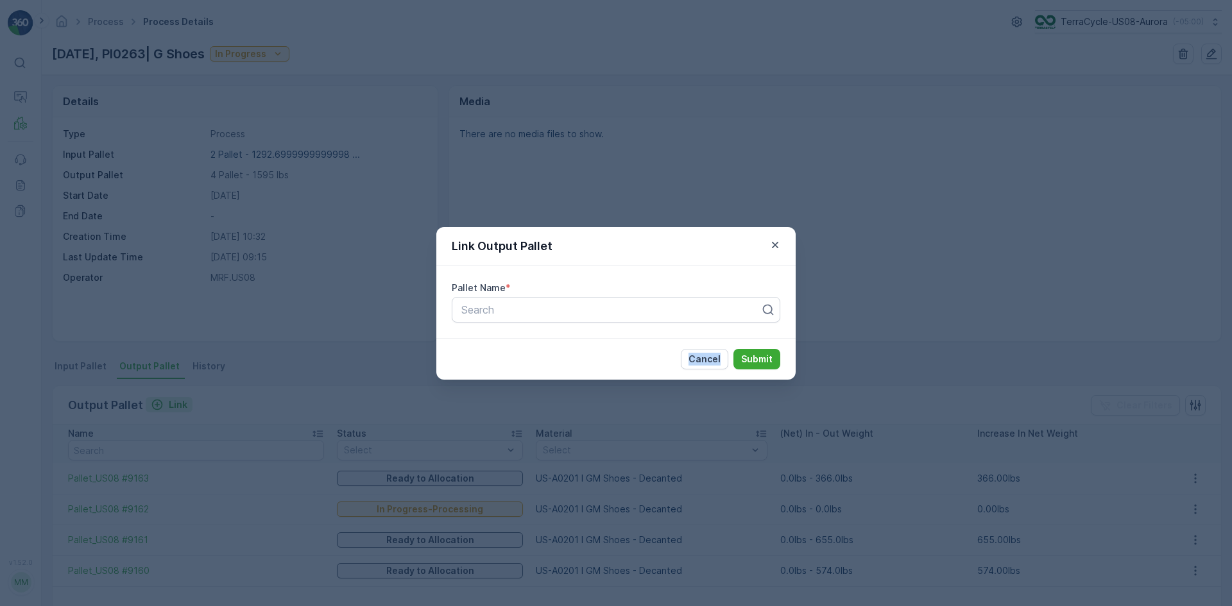
click at [175, 408] on div "Link Output Pallet Pallet Name * Search Cancel Submit" at bounding box center [616, 303] width 1232 height 606
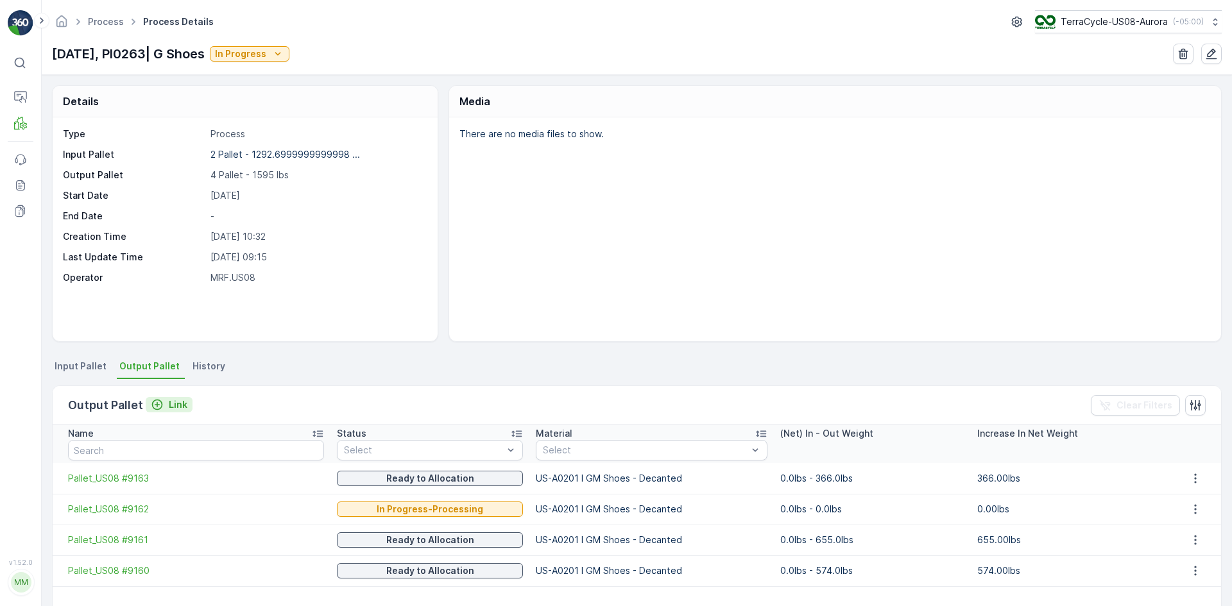
click at [180, 409] on p "Link" at bounding box center [178, 404] width 19 height 13
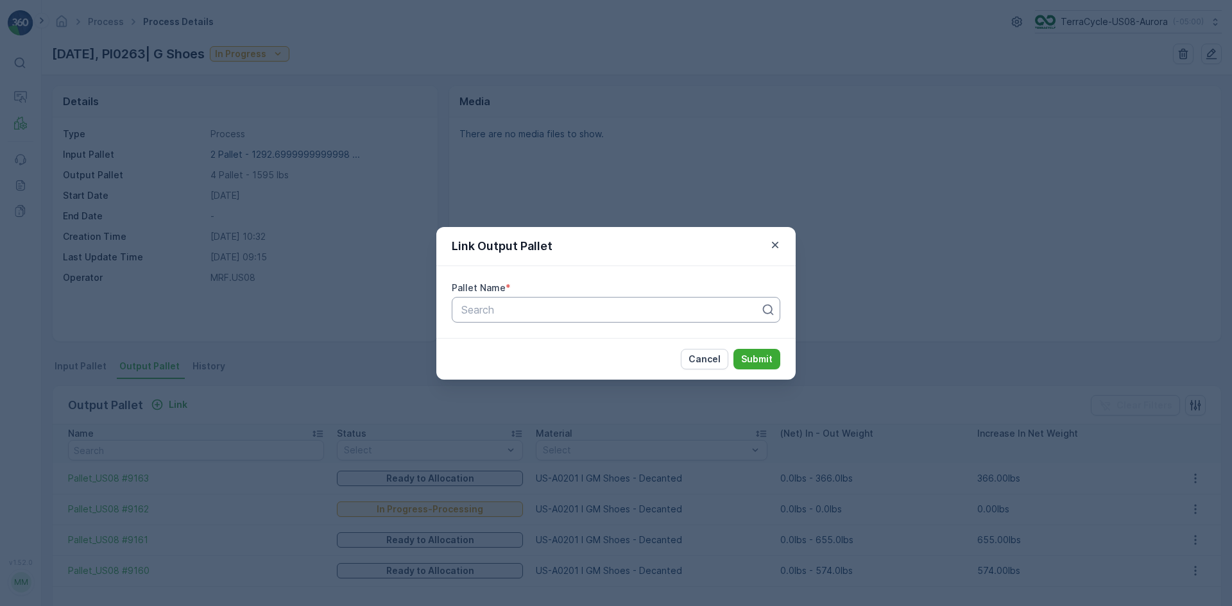
click at [602, 305] on div at bounding box center [611, 310] width 302 height 12
type input "9194"
click at [608, 362] on div "Pallet_US08 #9194" at bounding box center [615, 363] width 313 height 12
click at [745, 362] on p "Submit" at bounding box center [756, 359] width 31 height 13
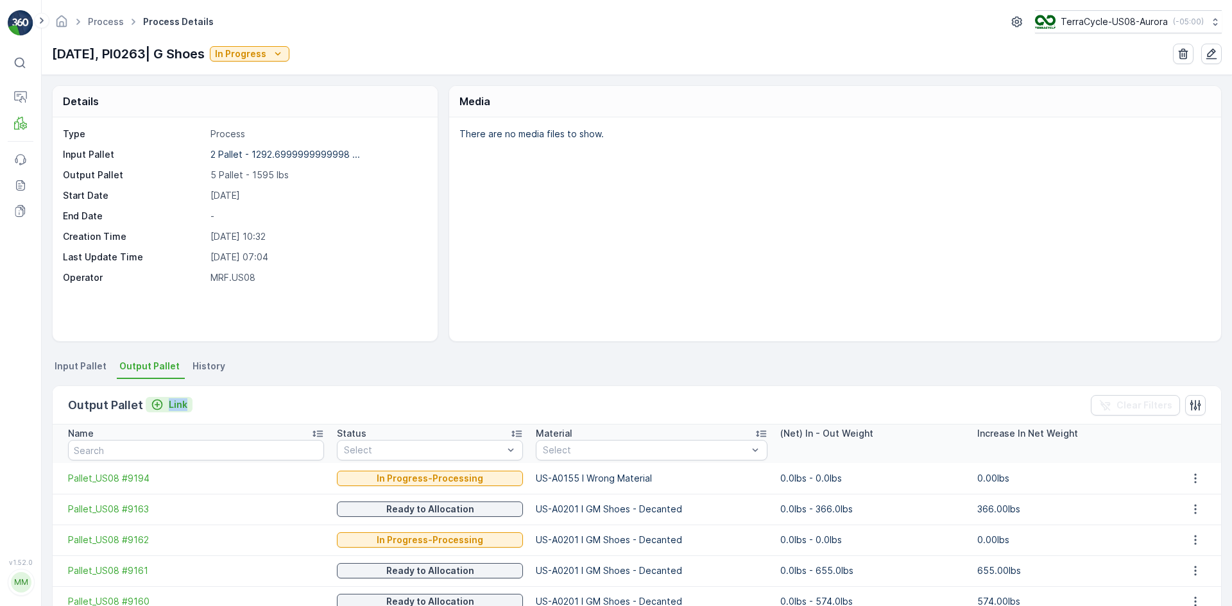
drag, startPoint x: 236, startPoint y: 472, endPoint x: 158, endPoint y: 412, distance: 98.3
click at [158, 412] on div "Link" at bounding box center [169, 405] width 47 height 16
click at [162, 405] on div "Link" at bounding box center [169, 404] width 37 height 13
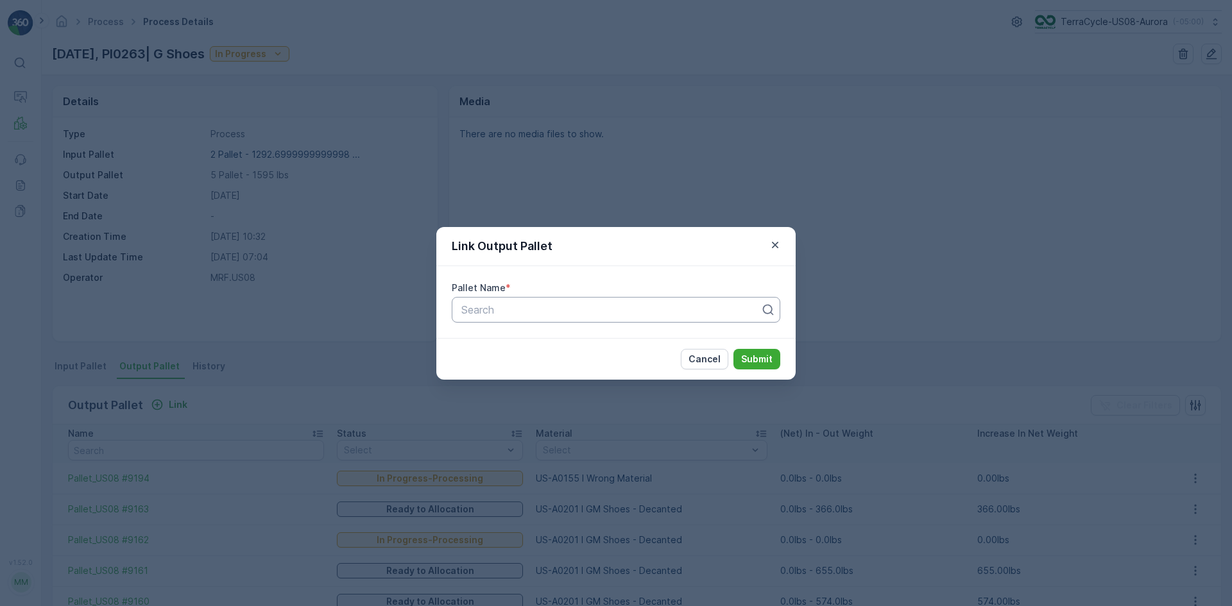
click at [502, 309] on div at bounding box center [611, 310] width 302 height 12
type input "9197"
click at [569, 361] on div "Pallet_US08 #9197" at bounding box center [615, 363] width 313 height 12
click at [770, 363] on p "Submit" at bounding box center [756, 359] width 31 height 13
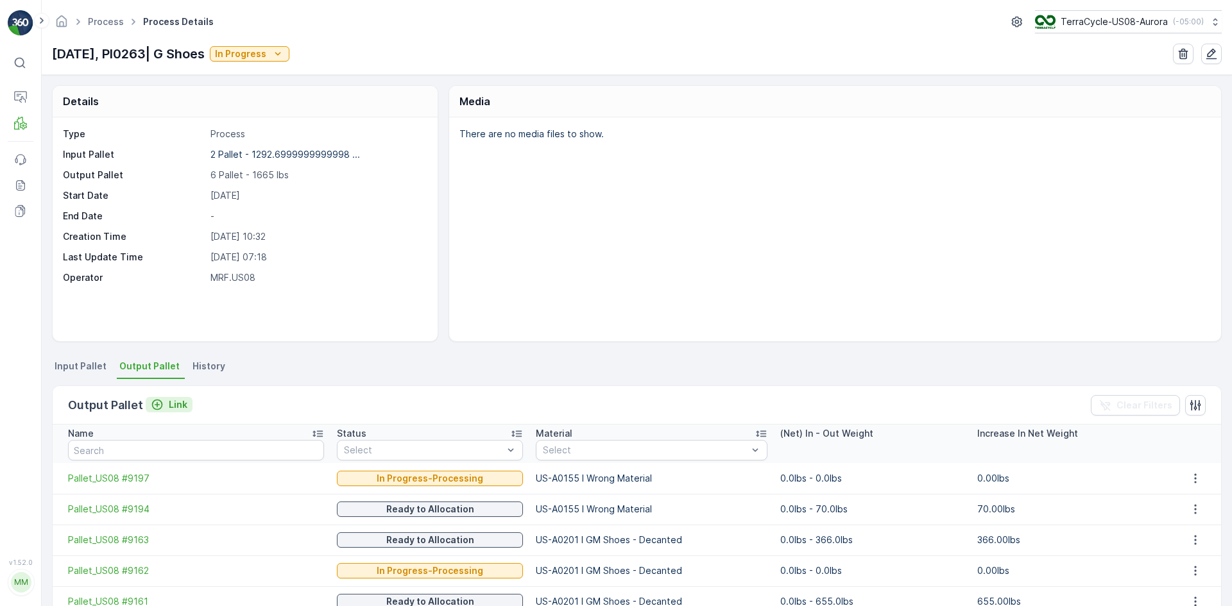
click at [162, 409] on div "Link" at bounding box center [169, 404] width 37 height 13
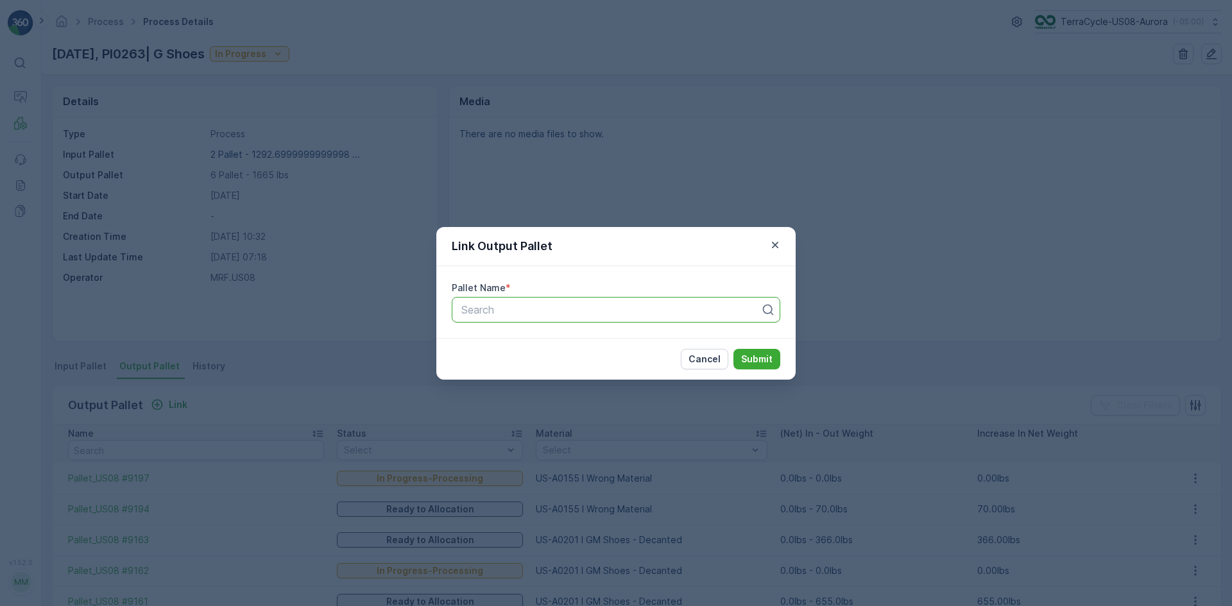
click at [593, 315] on div at bounding box center [611, 310] width 302 height 12
type input "9198"
click at [578, 364] on div "Pallet_US08 #9198" at bounding box center [615, 363] width 313 height 12
click at [765, 361] on p "Submit" at bounding box center [756, 359] width 31 height 13
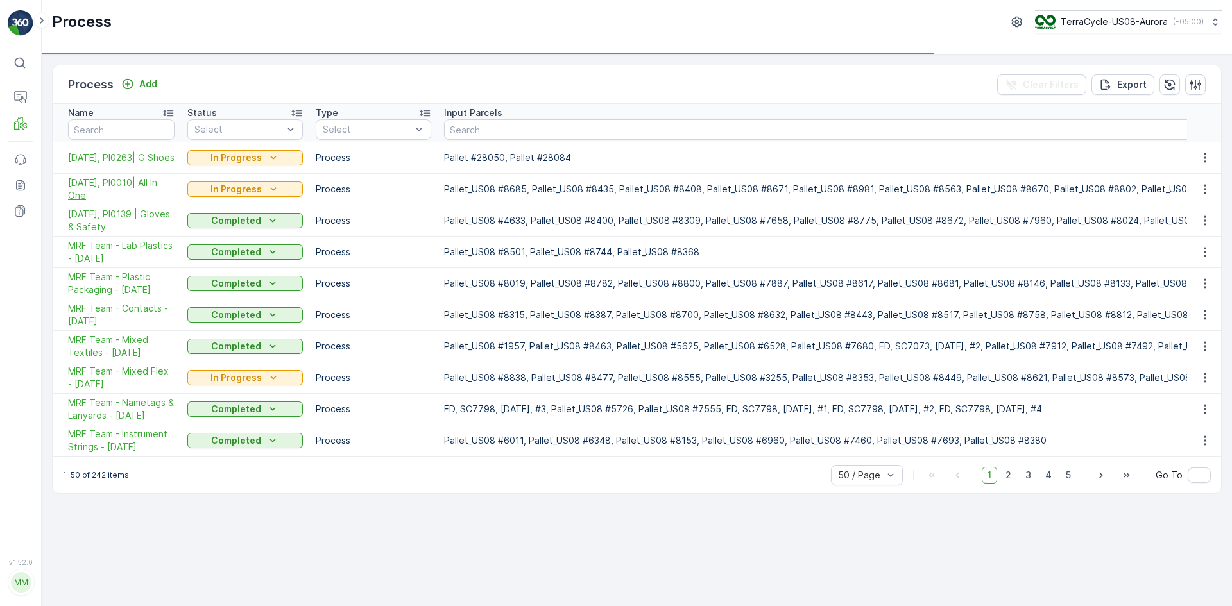
click at [137, 180] on span "[DATE], PI0010| All In One" at bounding box center [121, 189] width 106 height 26
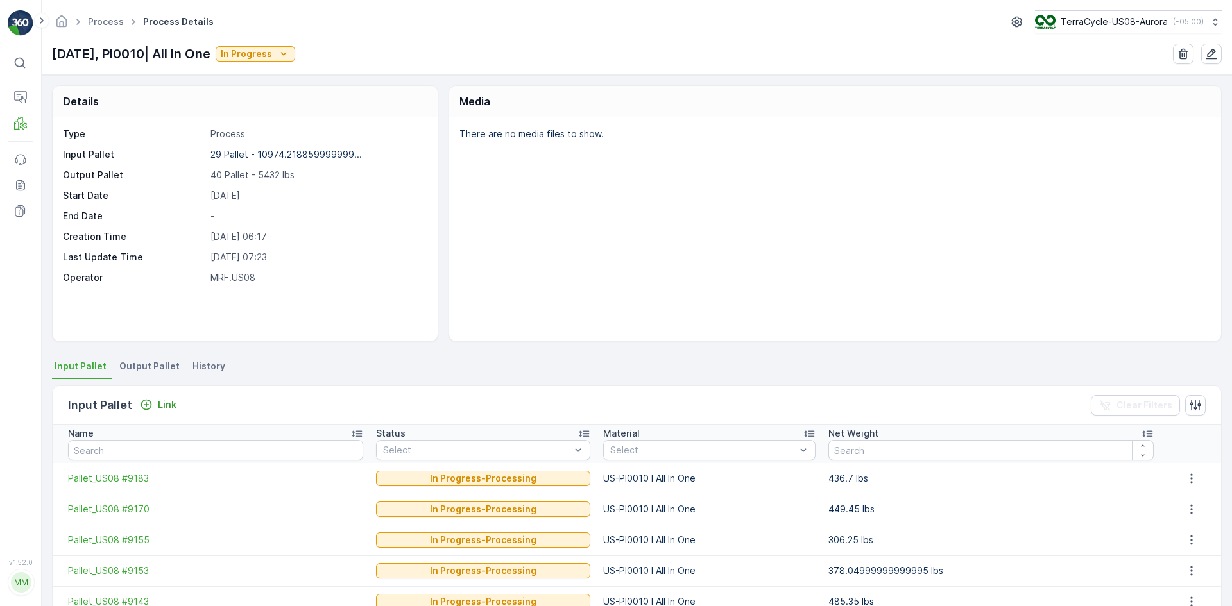
click at [157, 371] on span "Output Pallet" at bounding box center [149, 366] width 60 height 13
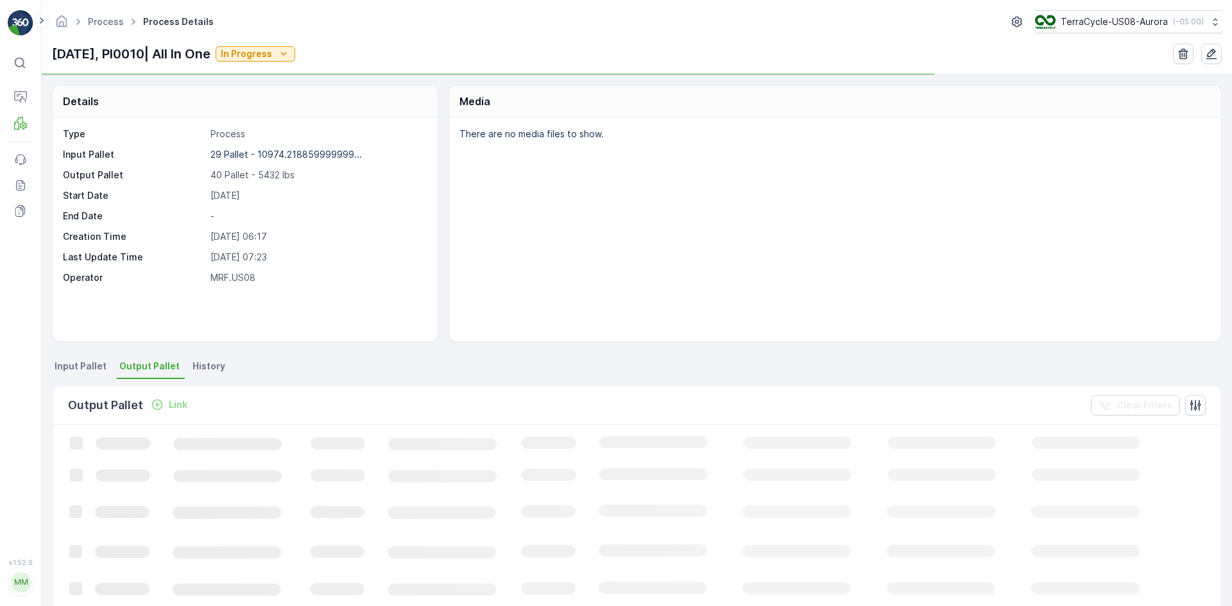
click at [170, 404] on p "Link" at bounding box center [178, 404] width 19 height 13
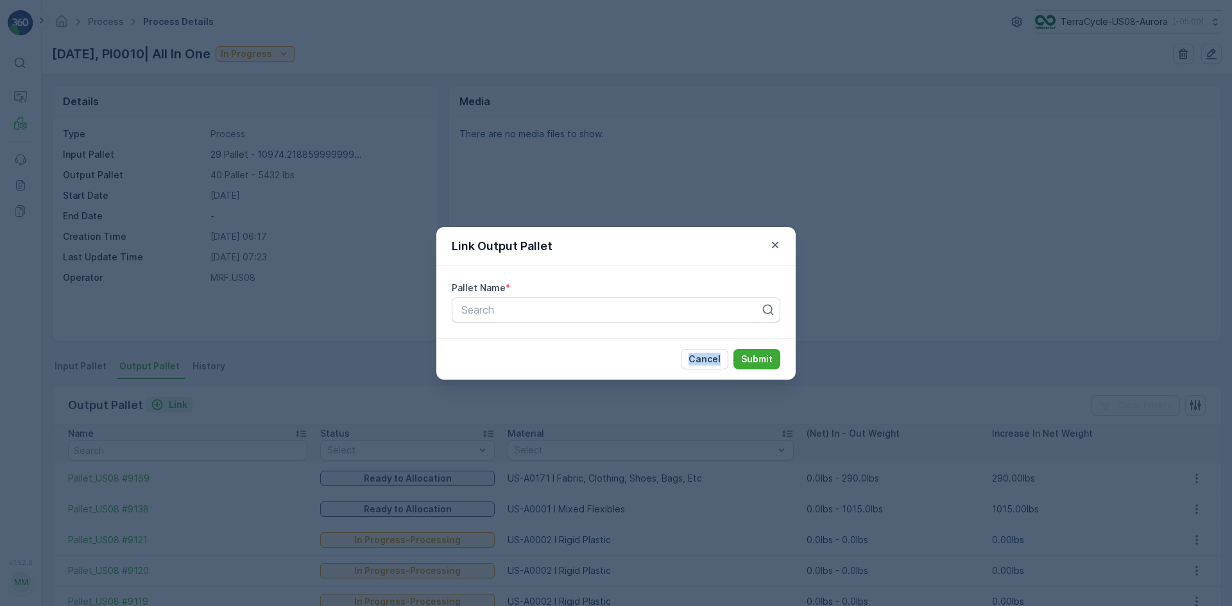
click at [170, 404] on div "Link Output Pallet Pallet Name * Search Cancel Submit" at bounding box center [616, 303] width 1232 height 606
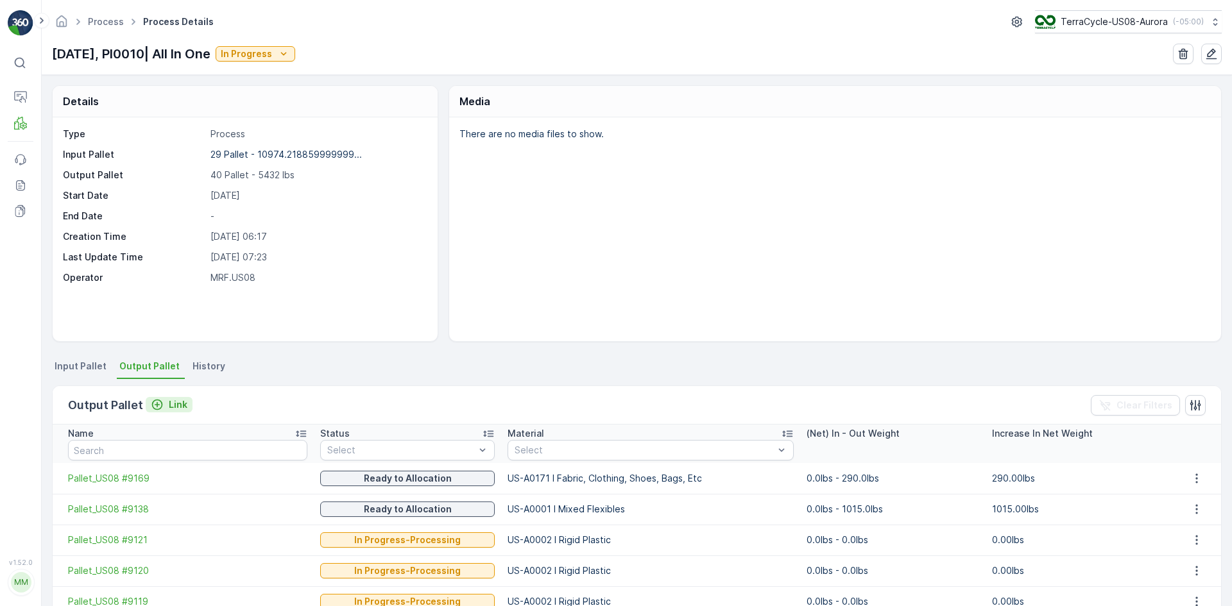
click at [169, 407] on p "Link" at bounding box center [178, 404] width 19 height 13
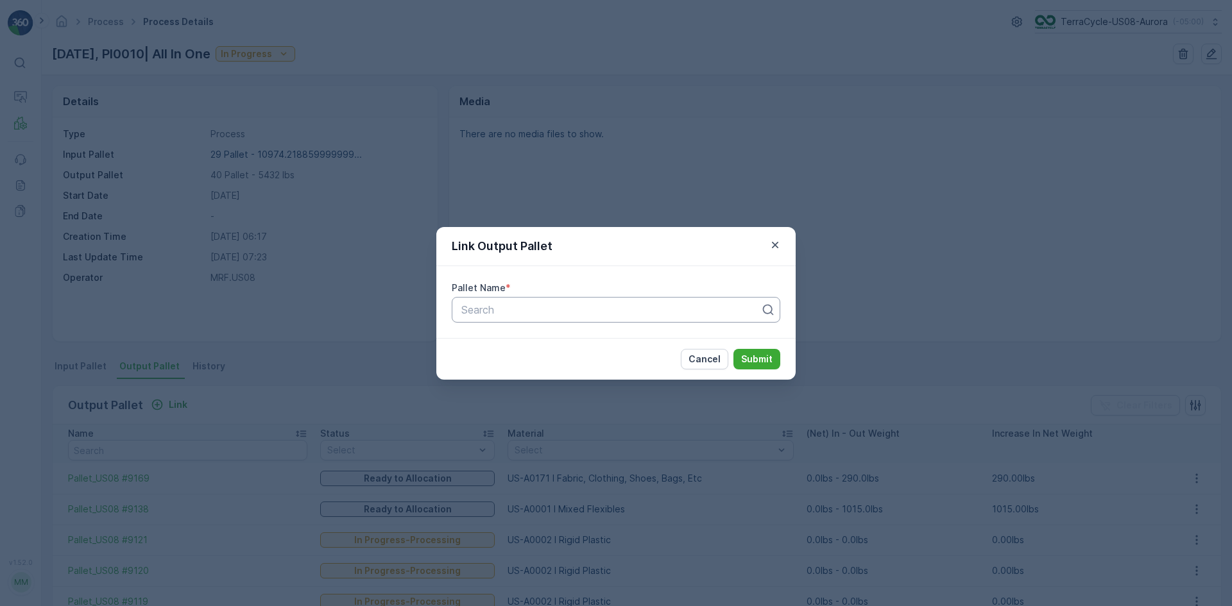
click at [510, 317] on div "Search" at bounding box center [616, 310] width 328 height 26
type input "9199"
click at [581, 340] on div "Pallet_US08 #9199" at bounding box center [615, 342] width 313 height 12
click at [754, 358] on p "Submit" at bounding box center [756, 359] width 31 height 13
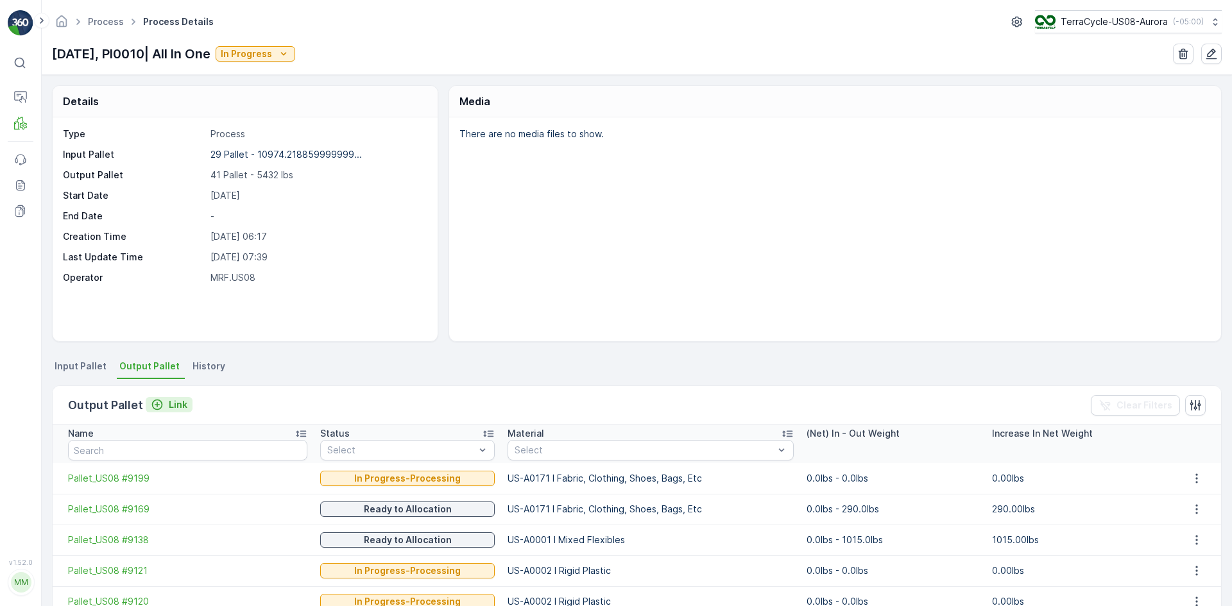
click at [172, 405] on p "Link" at bounding box center [178, 404] width 19 height 13
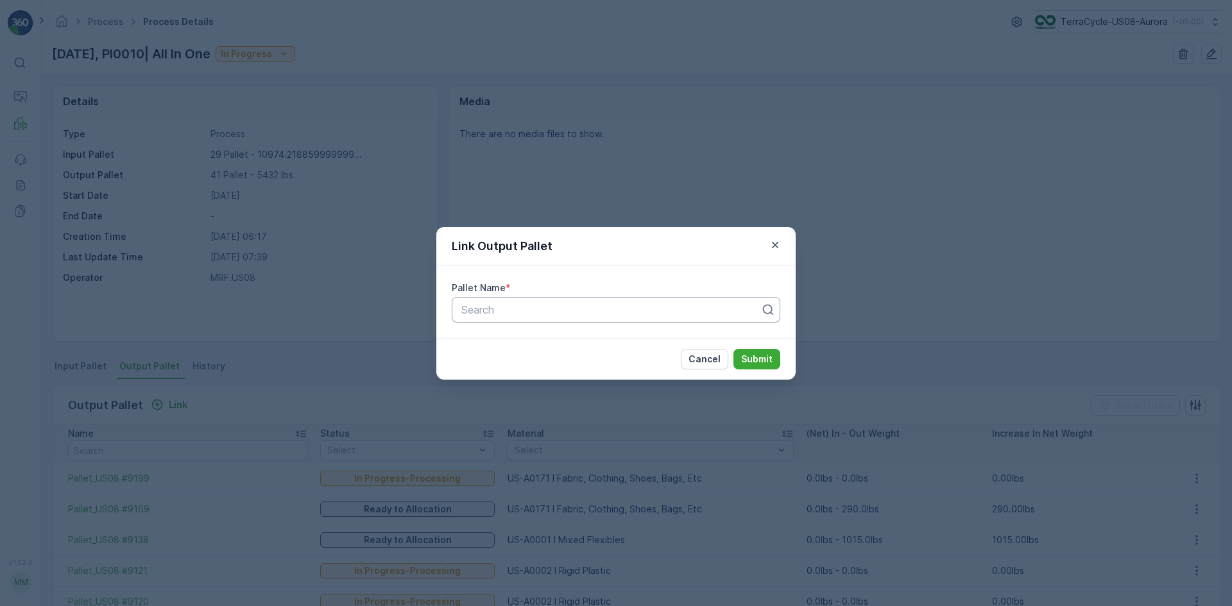
click at [495, 312] on div at bounding box center [611, 310] width 302 height 12
type input "9200"
click at [520, 360] on span "Pallet_US08 #9200" at bounding box center [505, 363] width 92 height 12
click at [752, 358] on p "Submit" at bounding box center [756, 359] width 31 height 13
